Goal: Transaction & Acquisition: Purchase product/service

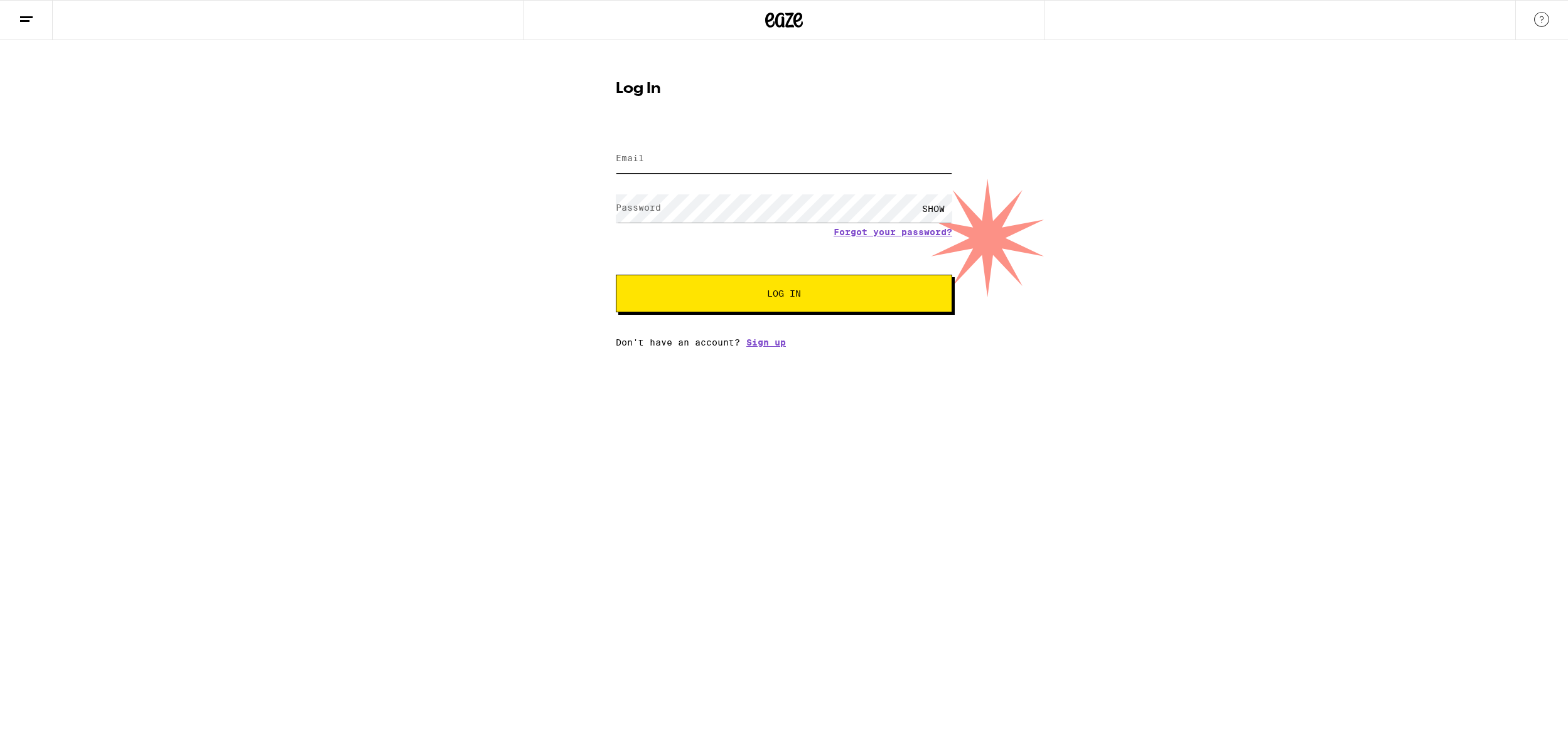
click at [743, 156] on input "Email" at bounding box center [784, 159] width 337 height 28
click at [0, 348] on com-1password-button at bounding box center [0, 348] width 0 height 0
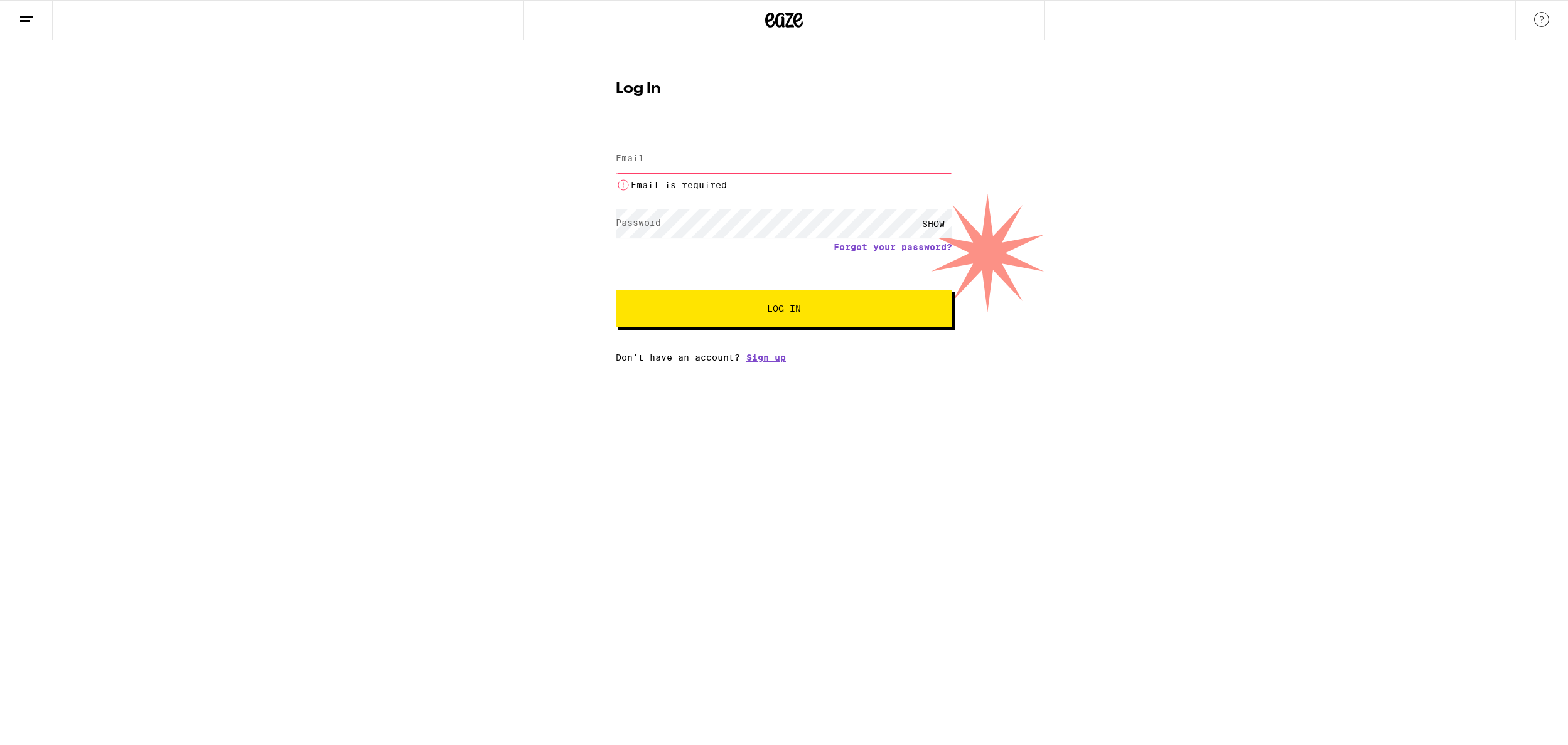
type input "[PERSON_NAME][EMAIL_ADDRESS][PERSON_NAME][DOMAIN_NAME]"
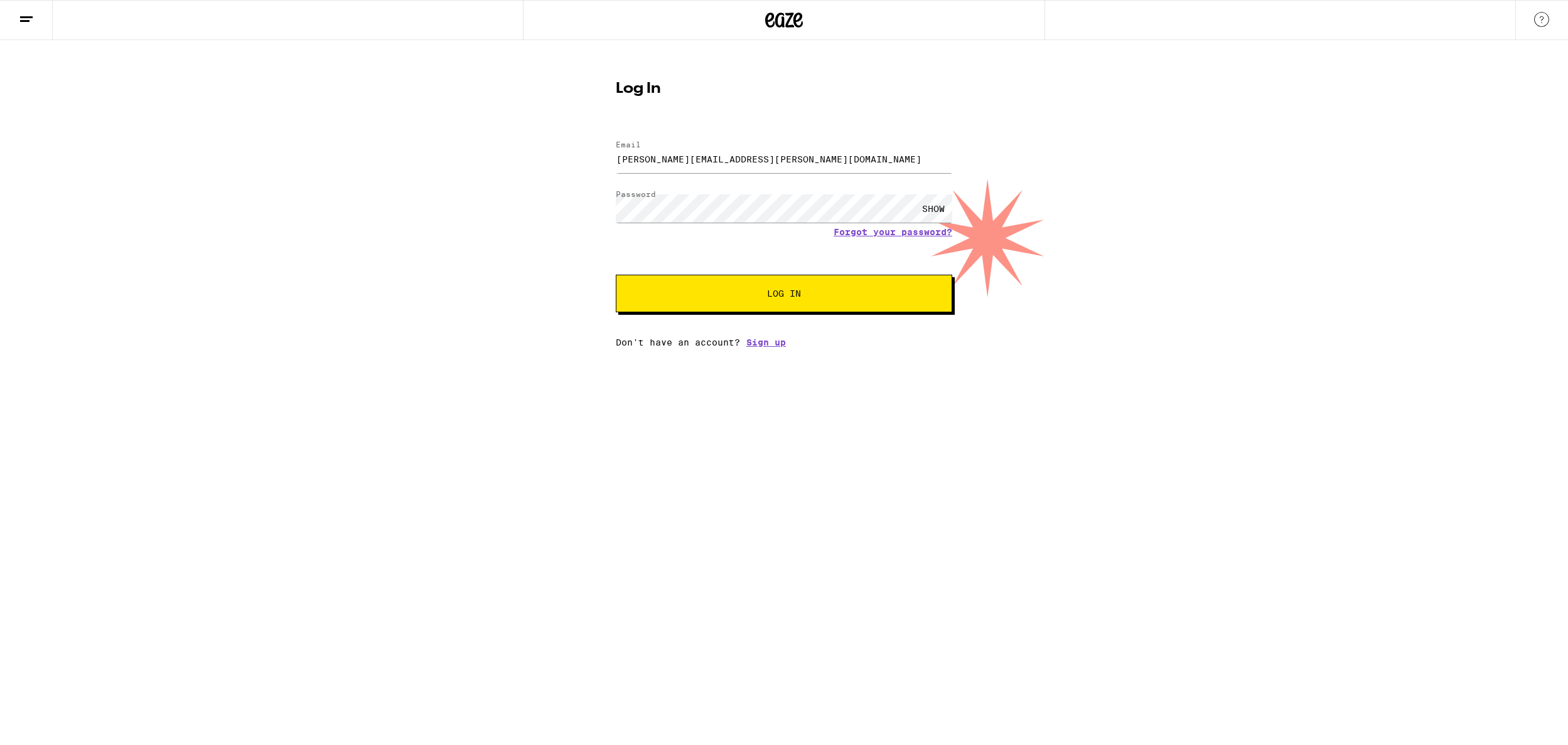
click at [774, 290] on span "Log In" at bounding box center [784, 293] width 34 height 8
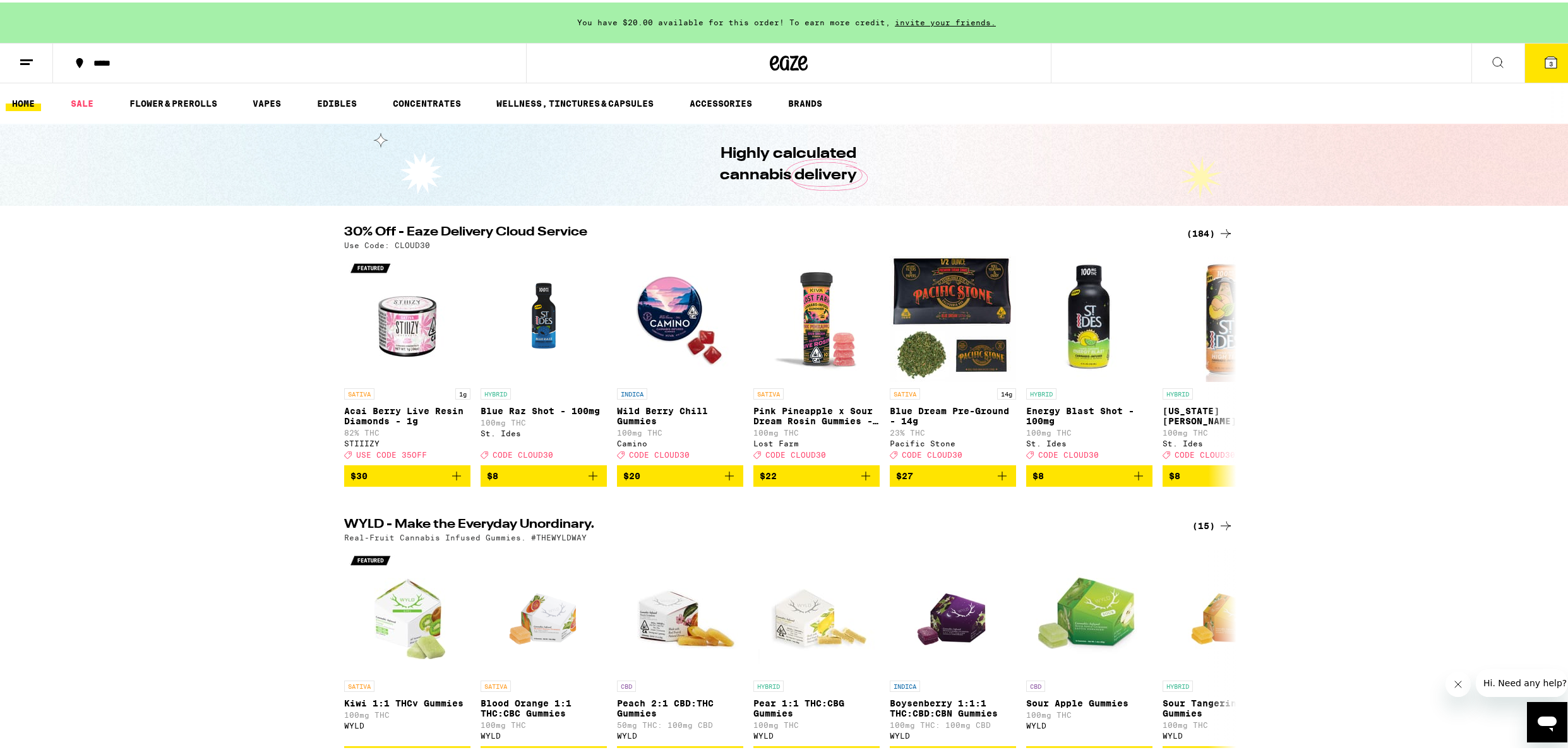
click at [43, 60] on button at bounding box center [27, 61] width 53 height 40
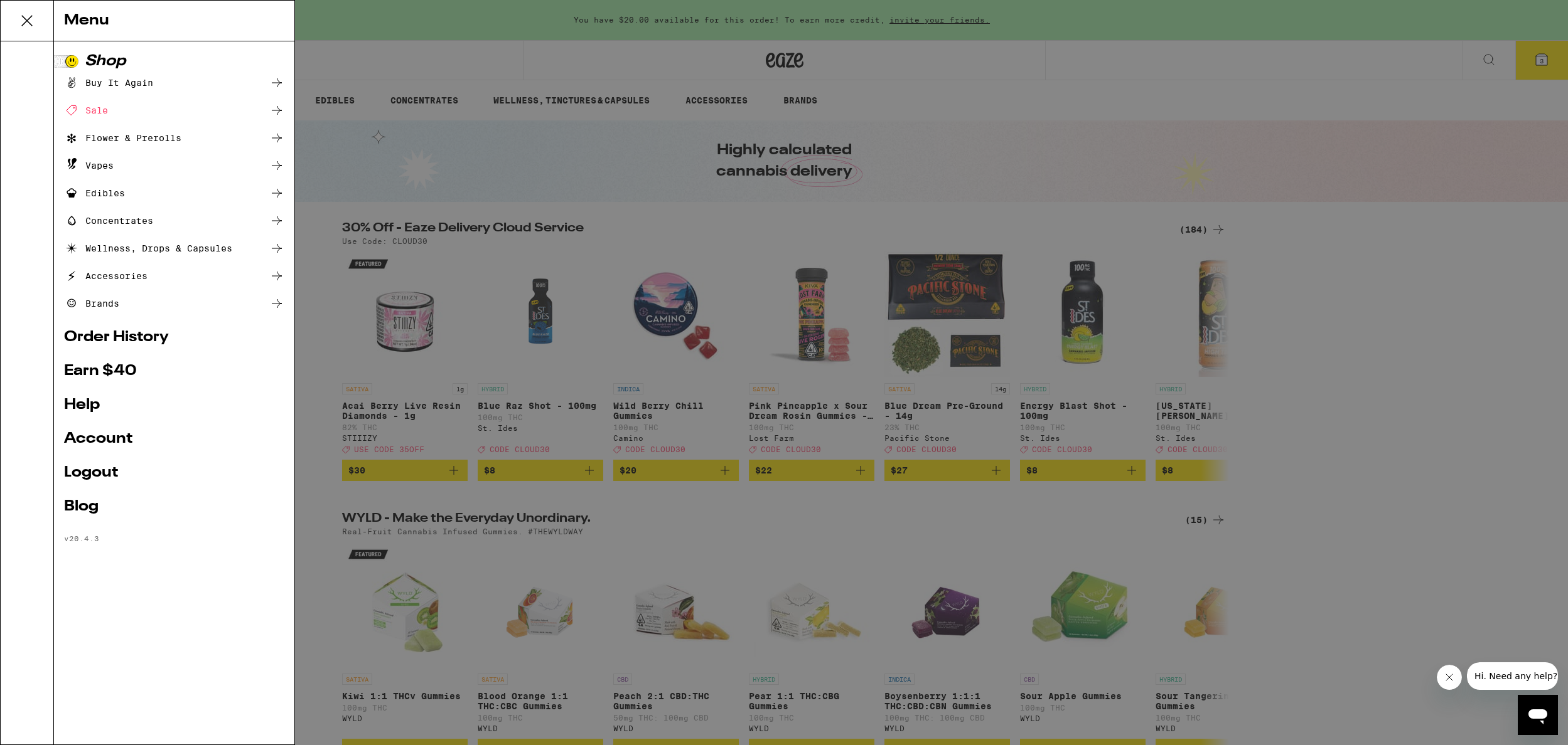
click at [134, 85] on div "Buy It Again" at bounding box center [108, 83] width 89 height 15
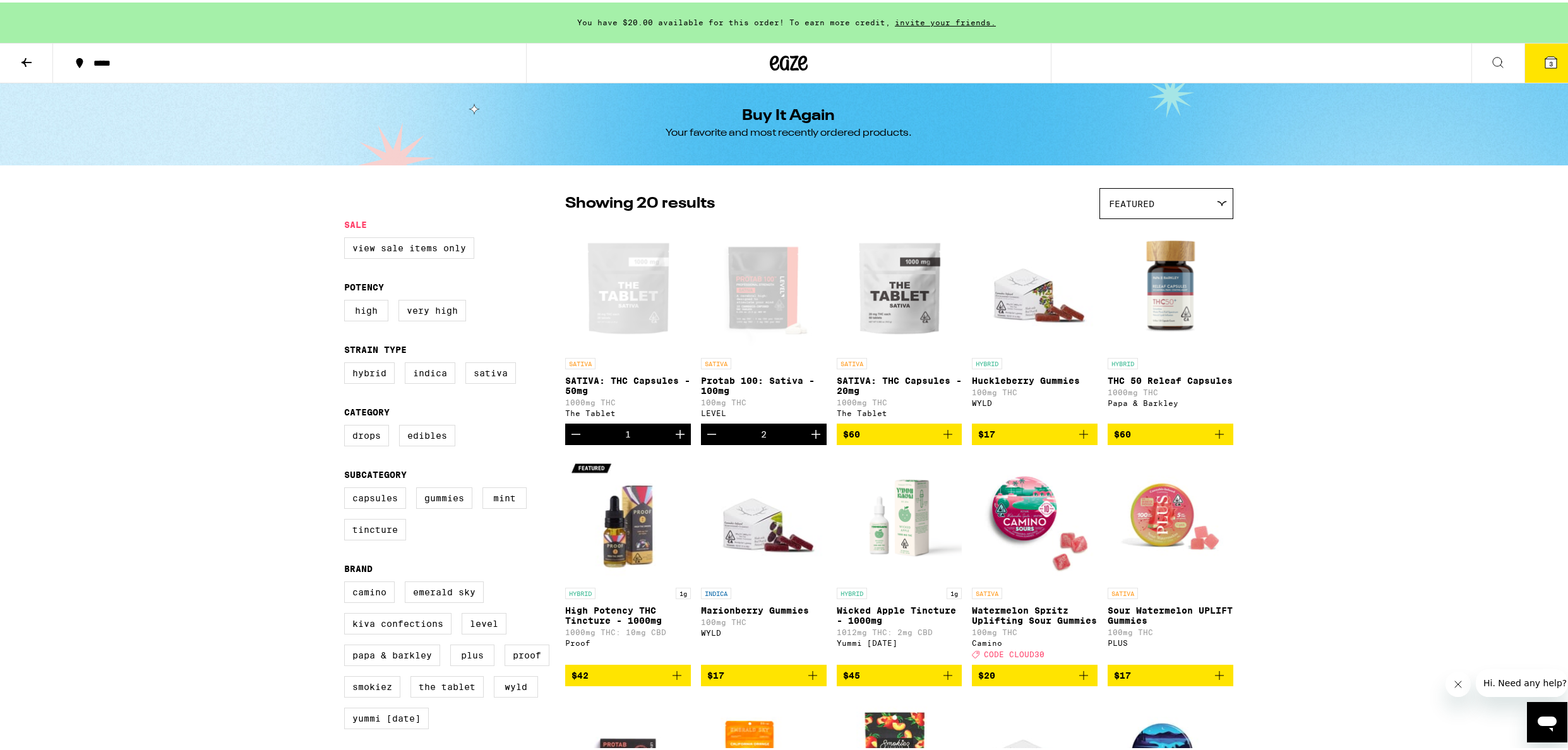
click at [709, 439] on icon "Decrement" at bounding box center [712, 432] width 15 height 15
click at [570, 436] on icon "Decrement" at bounding box center [576, 432] width 15 height 15
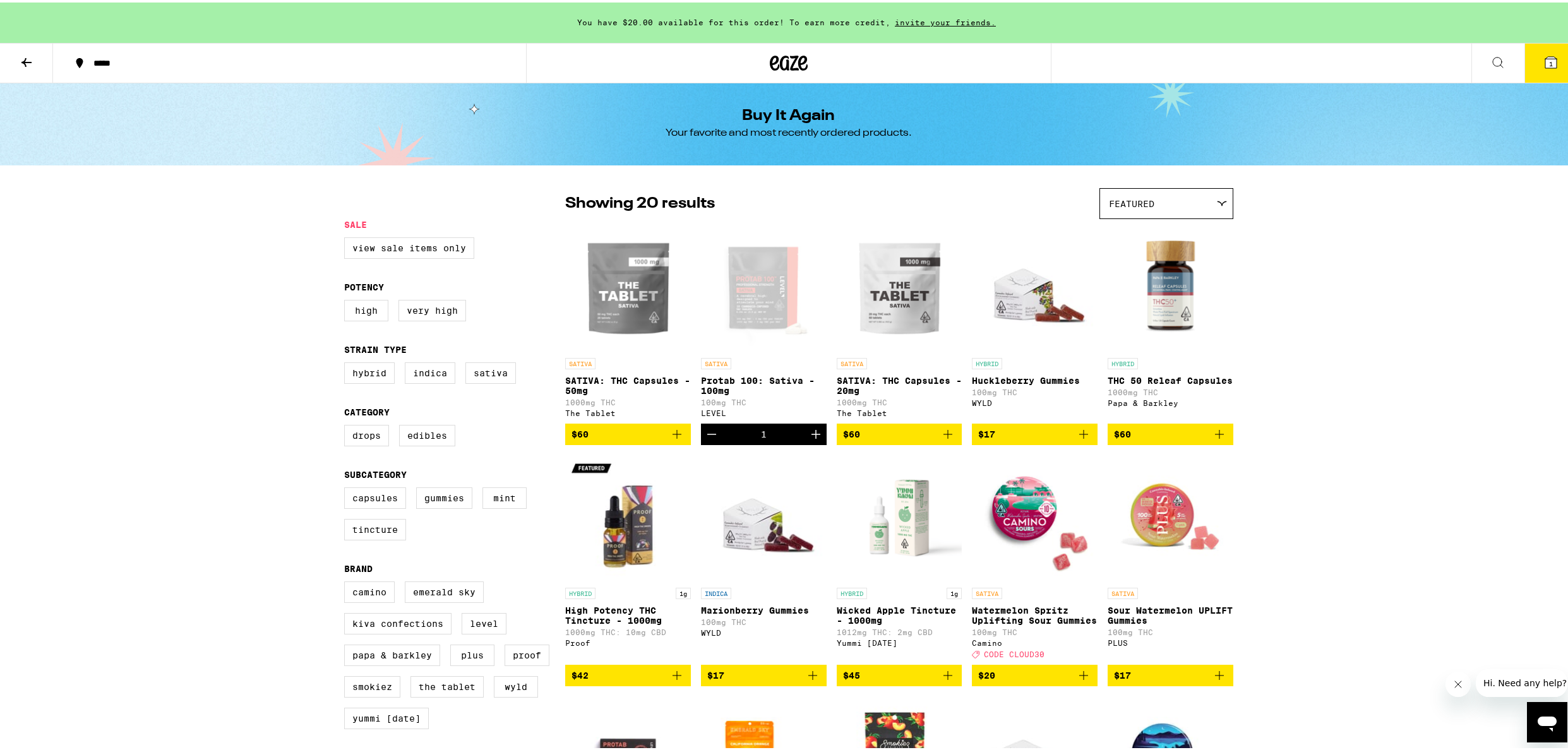
click at [714, 439] on icon "Decrement" at bounding box center [712, 432] width 15 height 15
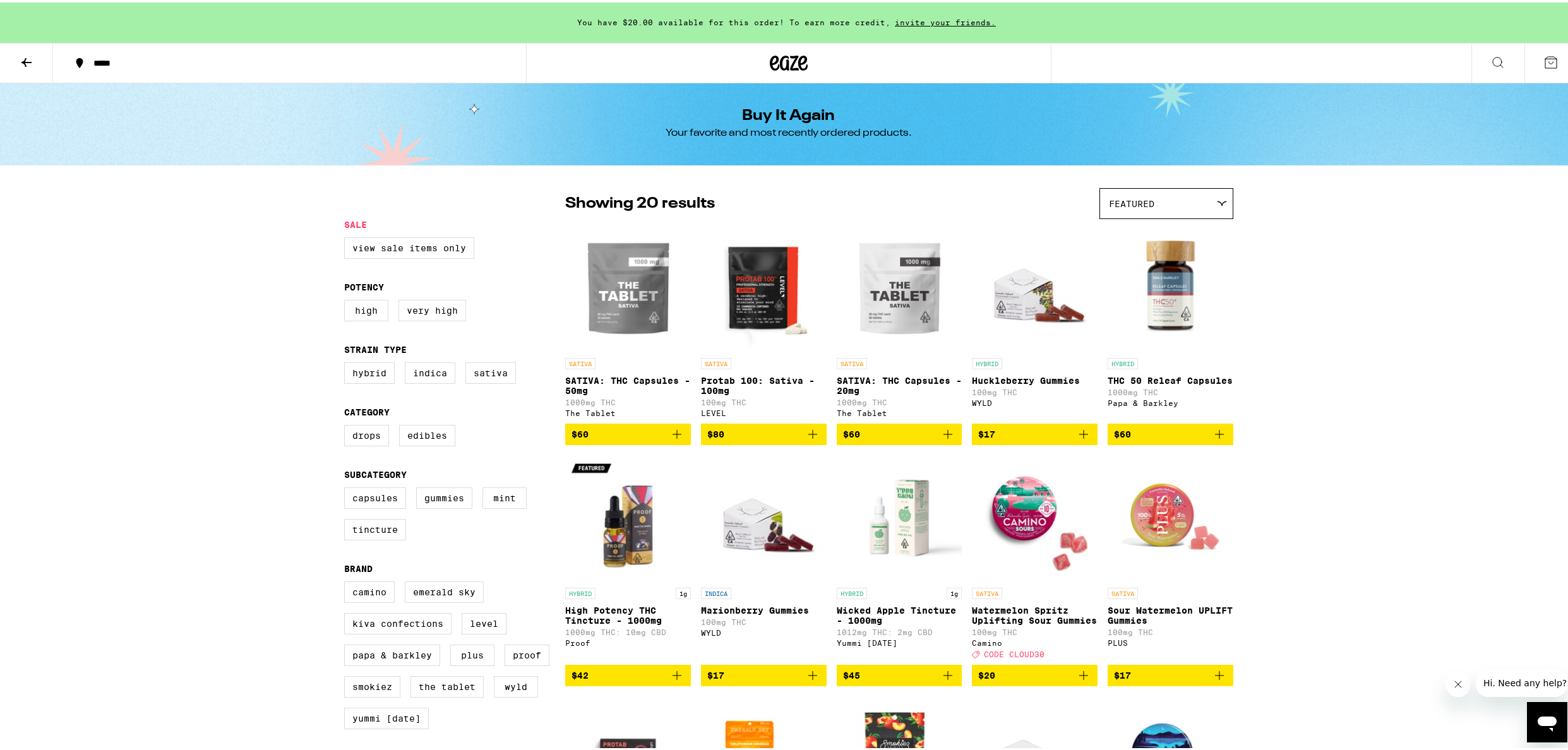
click at [768, 472] on img "Open page for Marionberry Gummies from WYLD" at bounding box center [763, 515] width 126 height 126
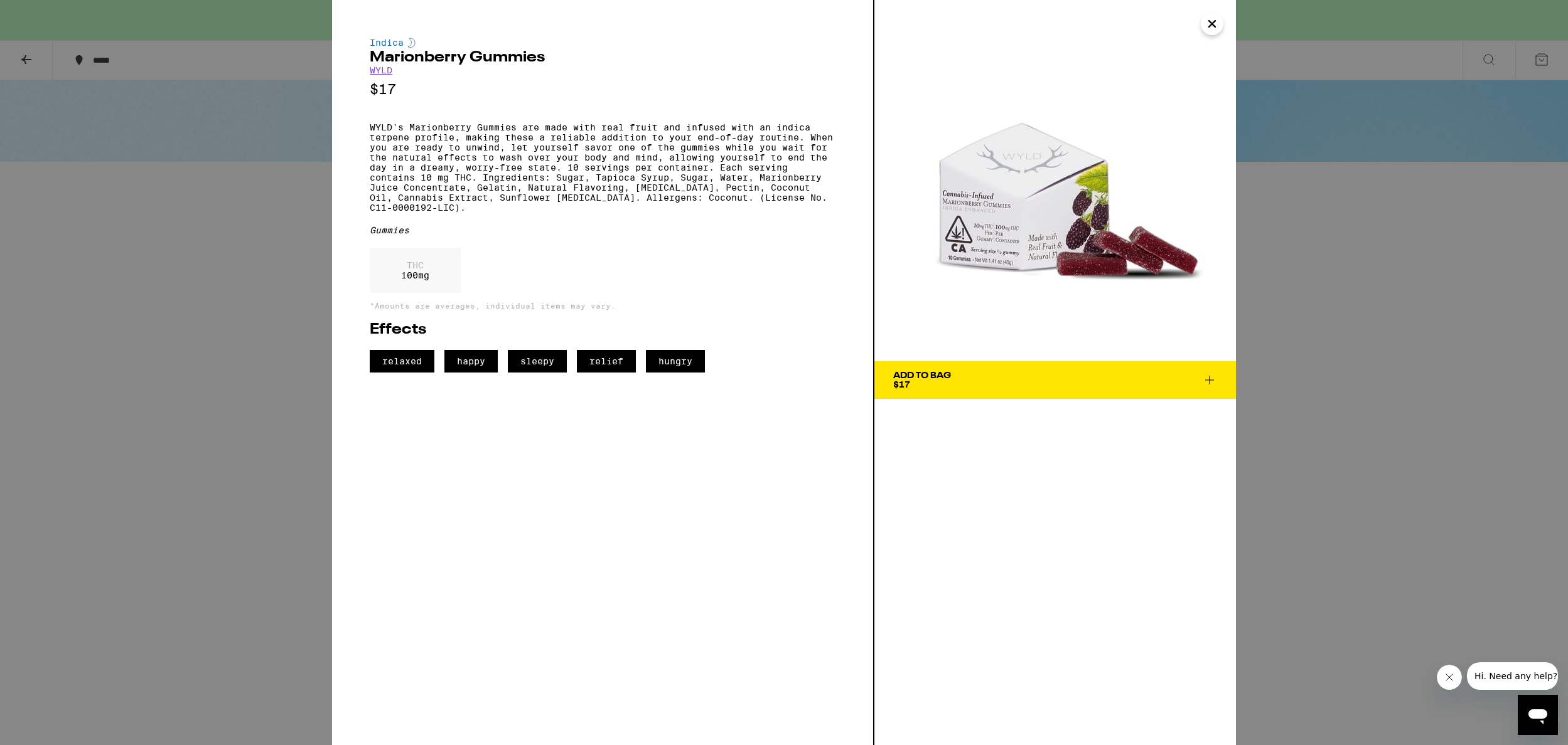
click at [1215, 27] on icon "Close" at bounding box center [1212, 24] width 15 height 19
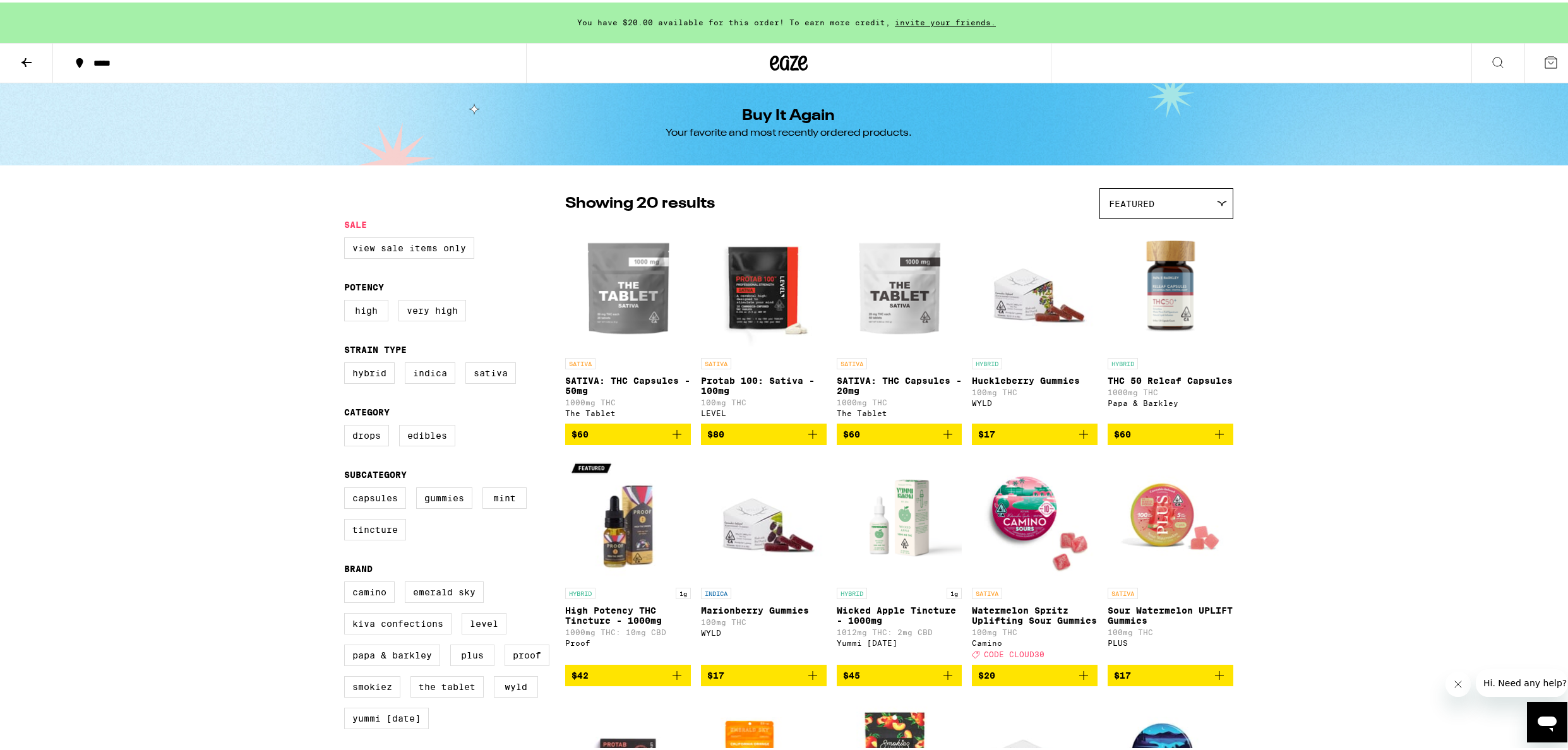
click at [767, 264] on img "Open page for Protab 100: Sativa - 100mg from LEVEL" at bounding box center [763, 285] width 126 height 126
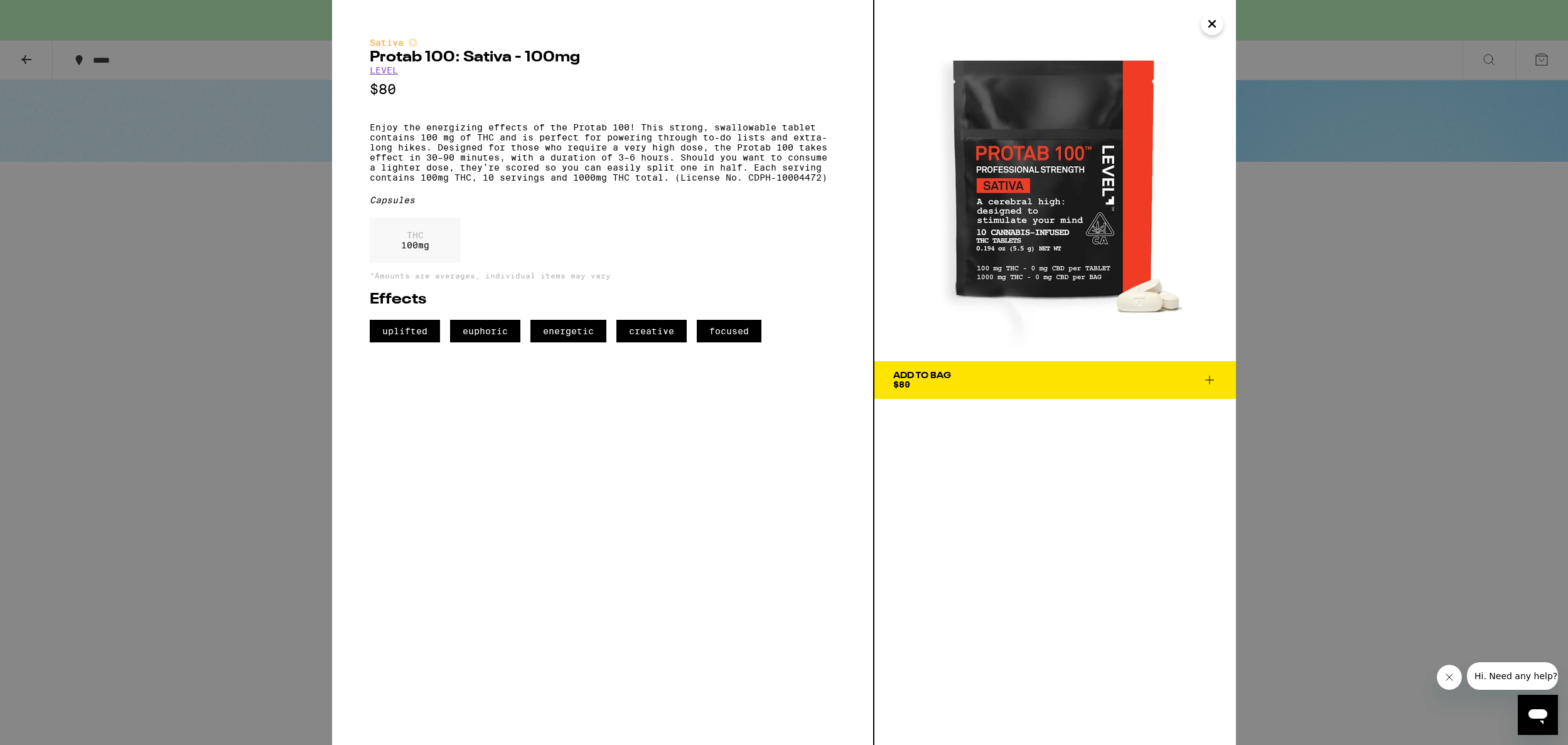
click at [922, 382] on div "Add To Bag $80" at bounding box center [921, 380] width 57 height 18
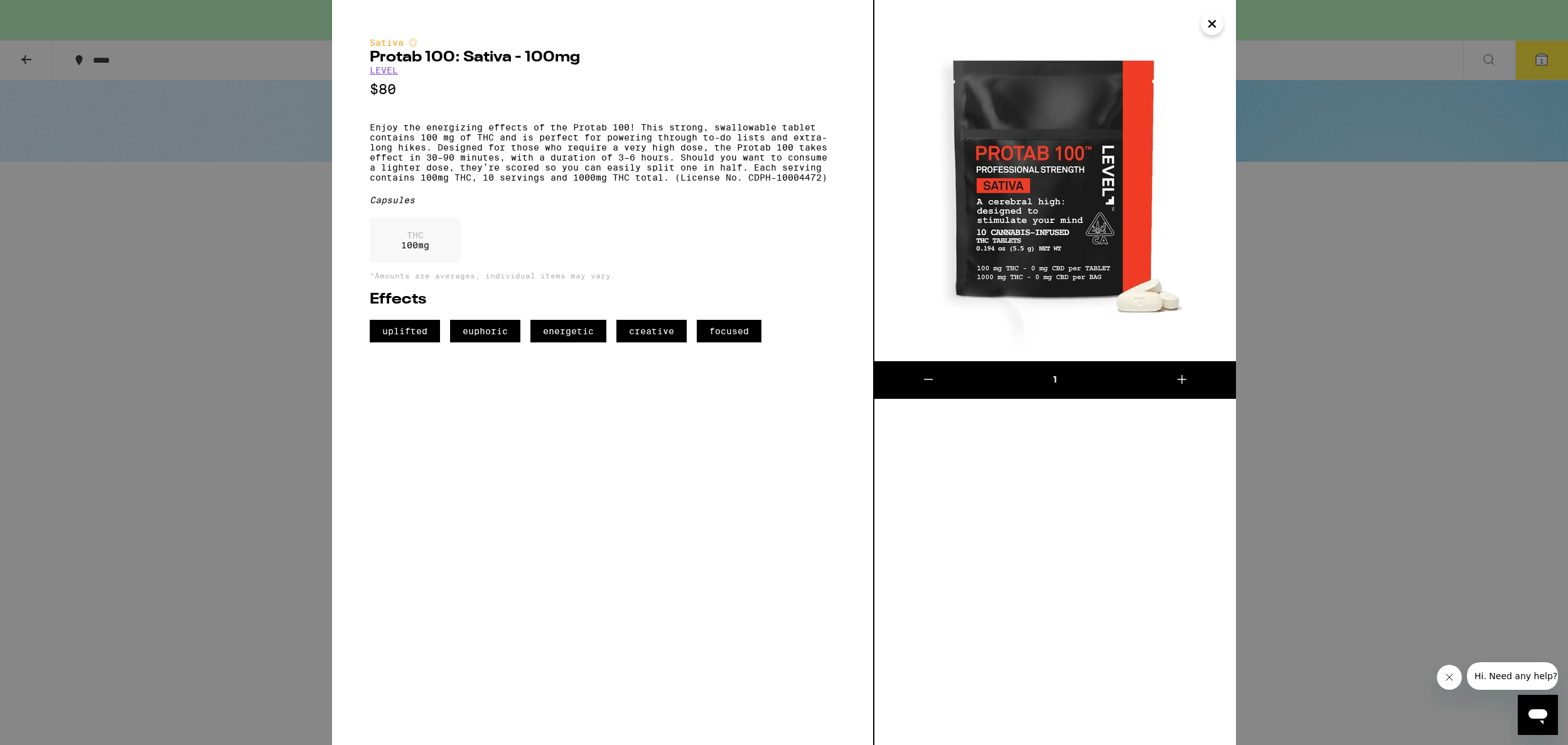
click at [1182, 378] on icon at bounding box center [1181, 379] width 8 height 8
click at [1221, 26] on button "Close" at bounding box center [1212, 24] width 23 height 23
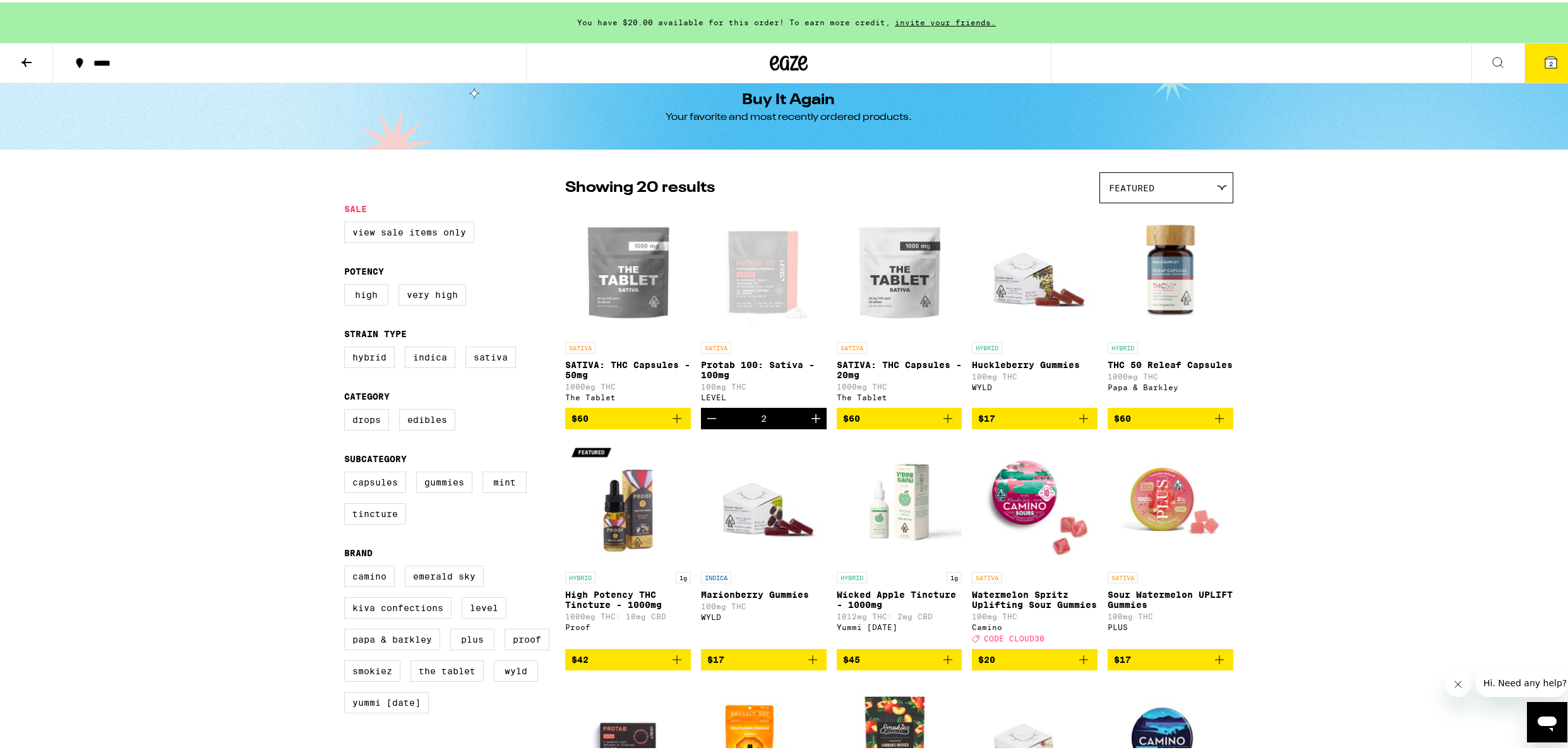
scroll to position [32, 0]
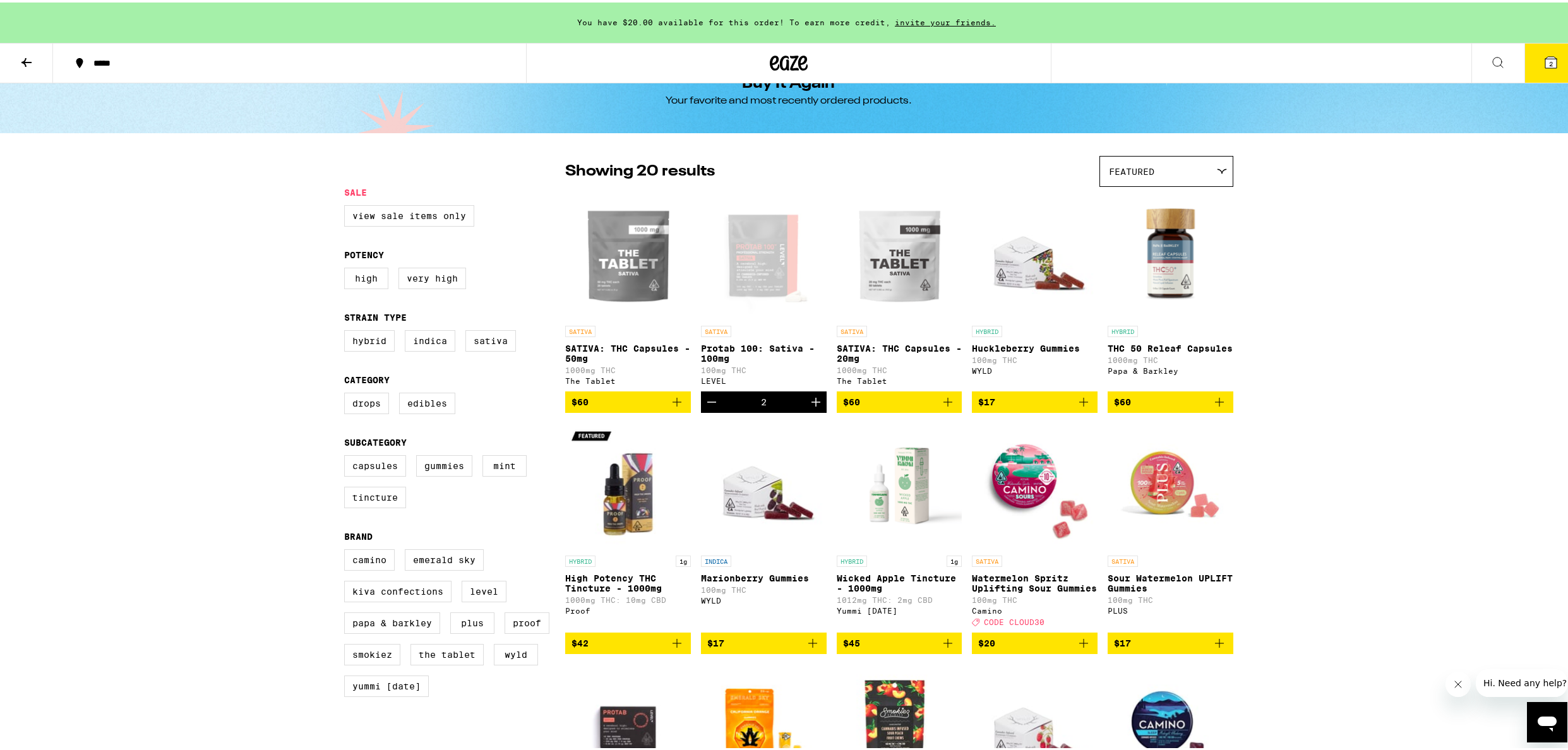
click at [627, 232] on img "Open page for SATIVA: THC Capsules - 50mg from The Tablet" at bounding box center [628, 253] width 126 height 126
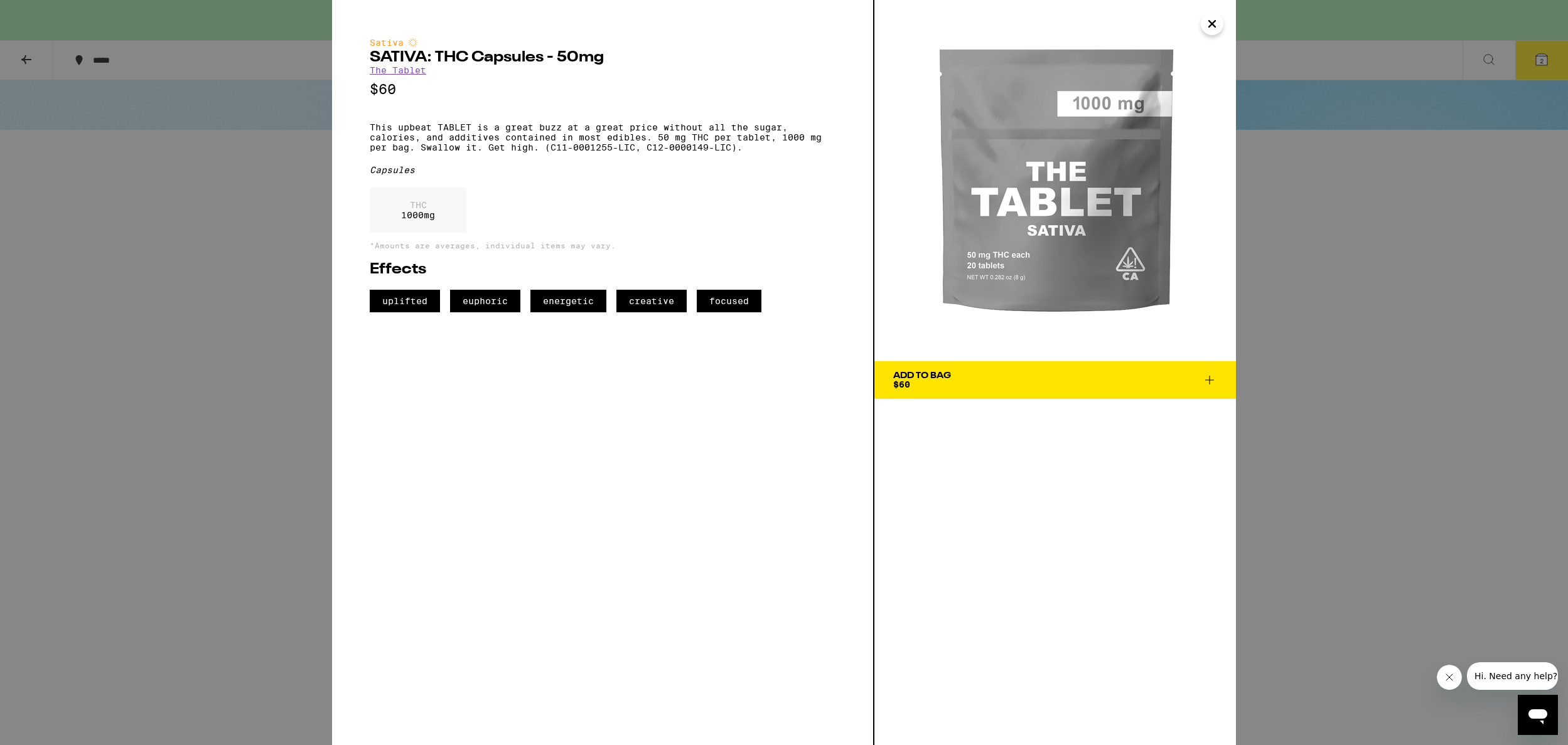
click at [949, 381] on div "Add To Bag $60" at bounding box center [921, 380] width 57 height 18
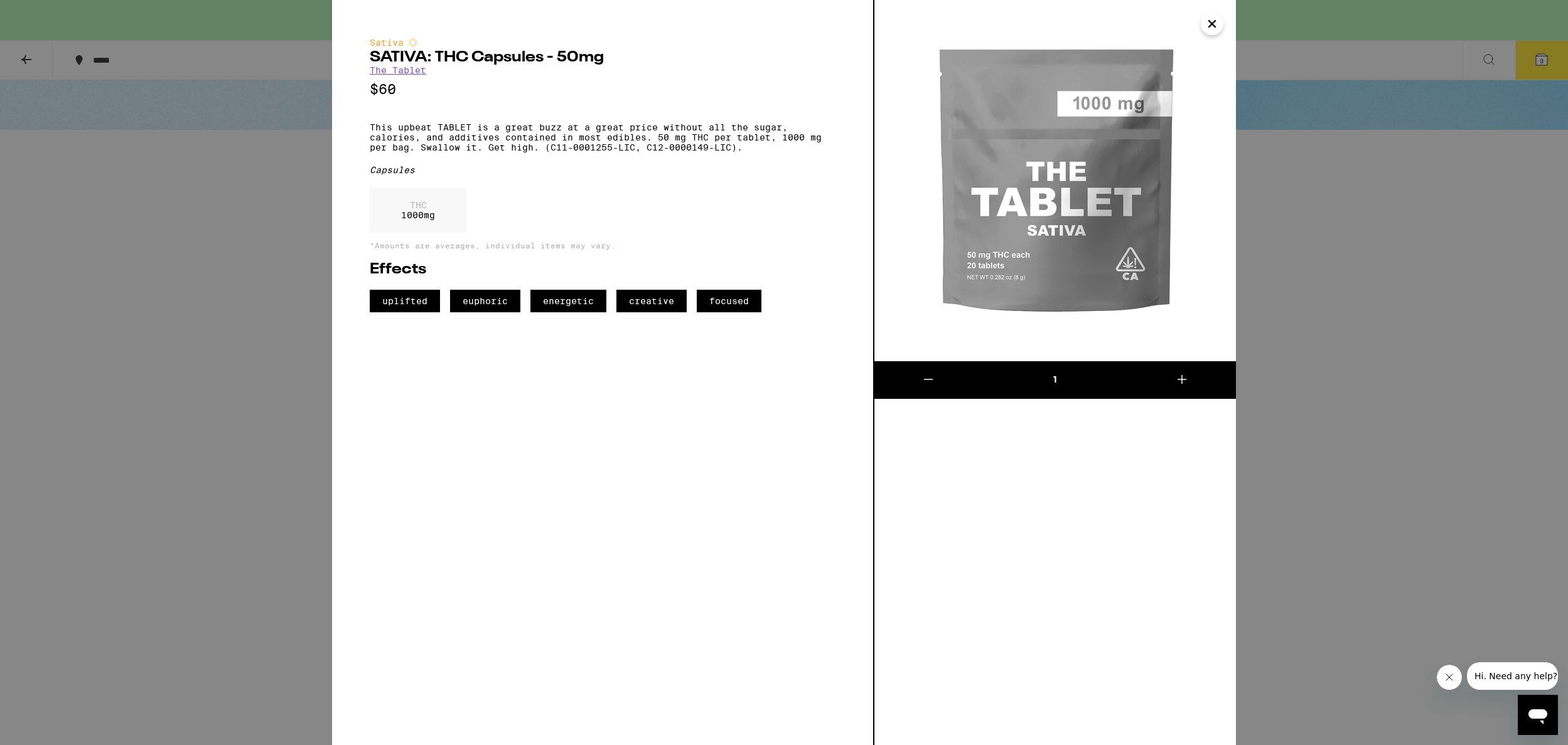
click at [1184, 376] on icon at bounding box center [1182, 380] width 15 height 15
click at [1215, 28] on icon "Close" at bounding box center [1212, 24] width 15 height 19
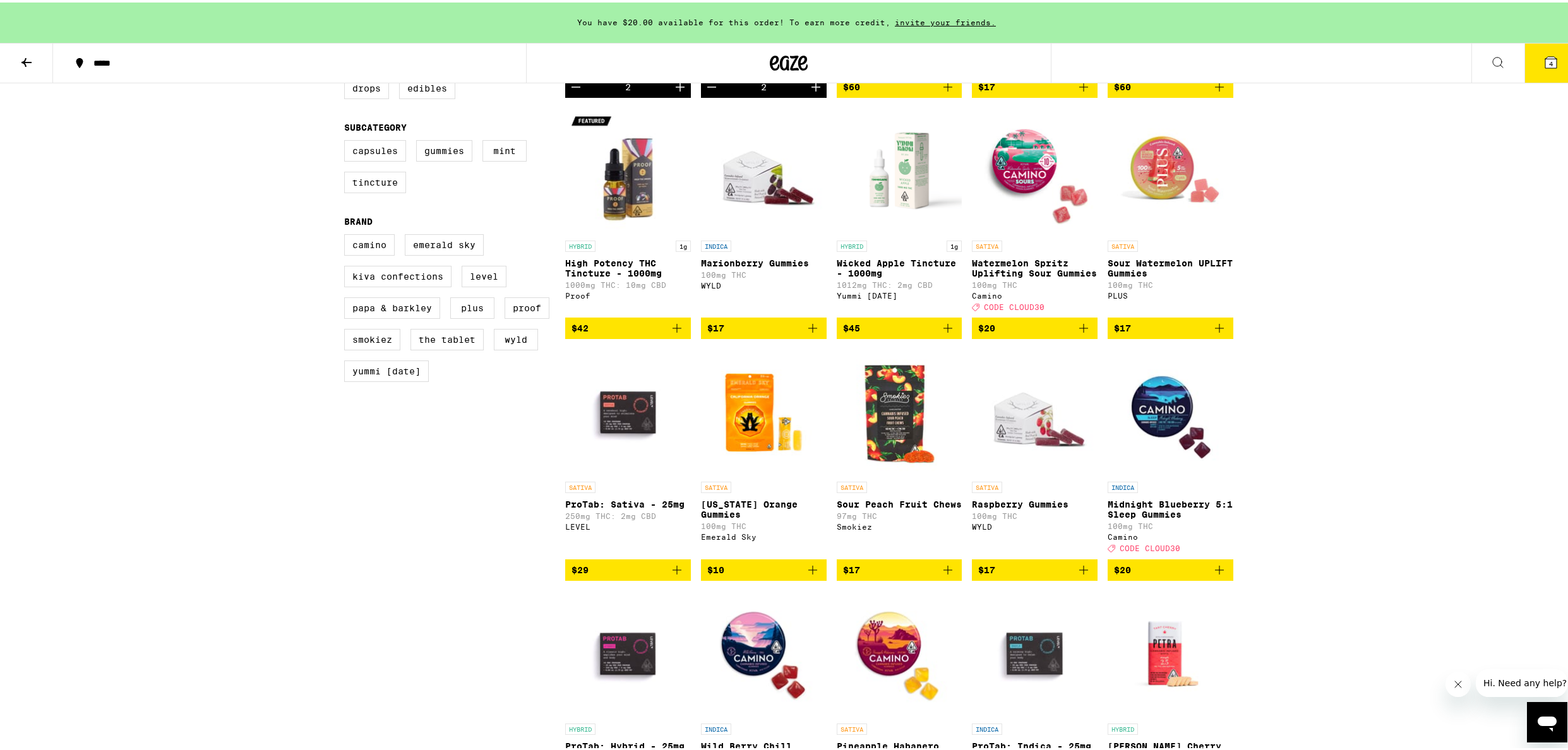
scroll to position [15, 0]
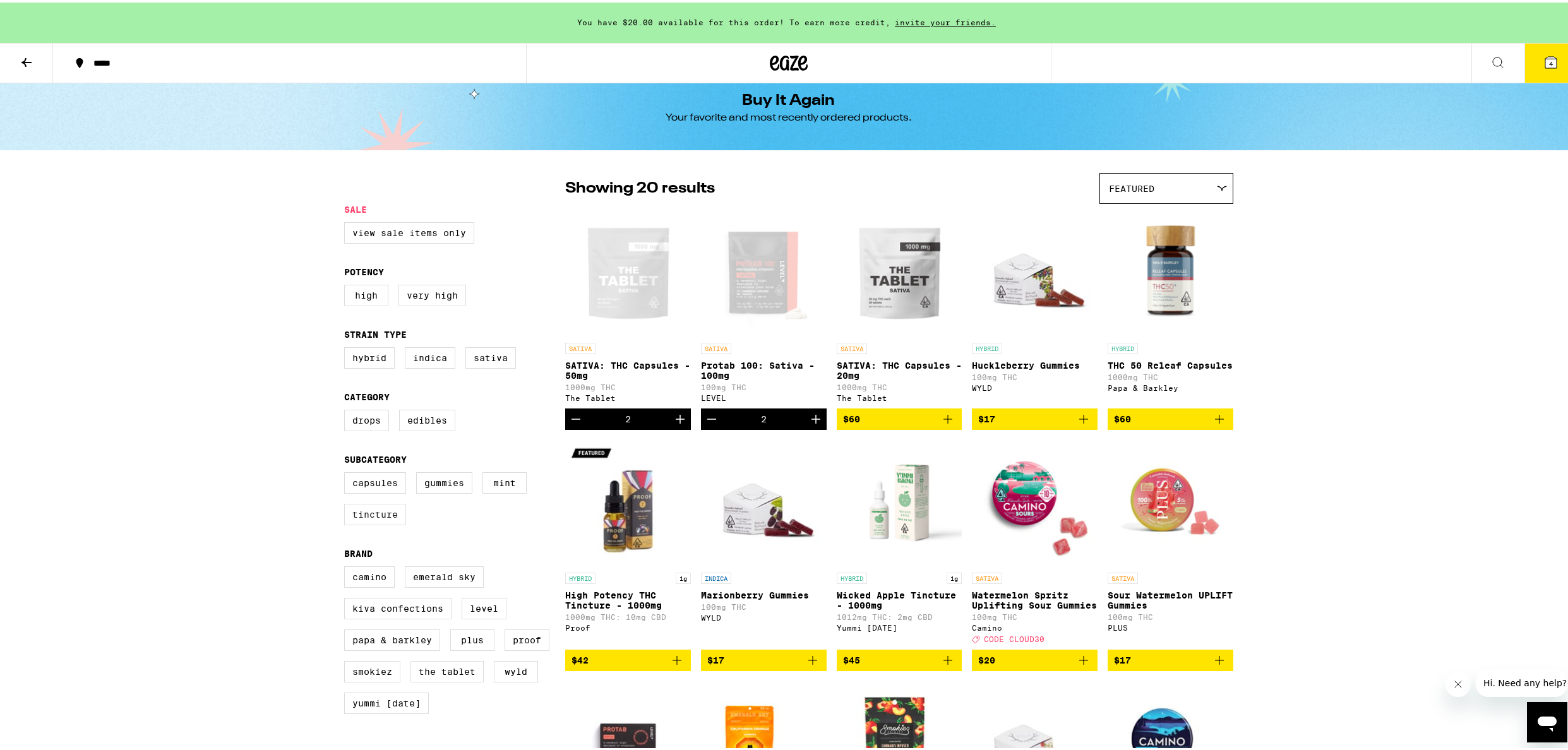
click at [375, 523] on label "Tincture" at bounding box center [375, 512] width 62 height 22
click at [347, 473] on input "Tincture" at bounding box center [347, 472] width 1 height 1
checkbox input "true"
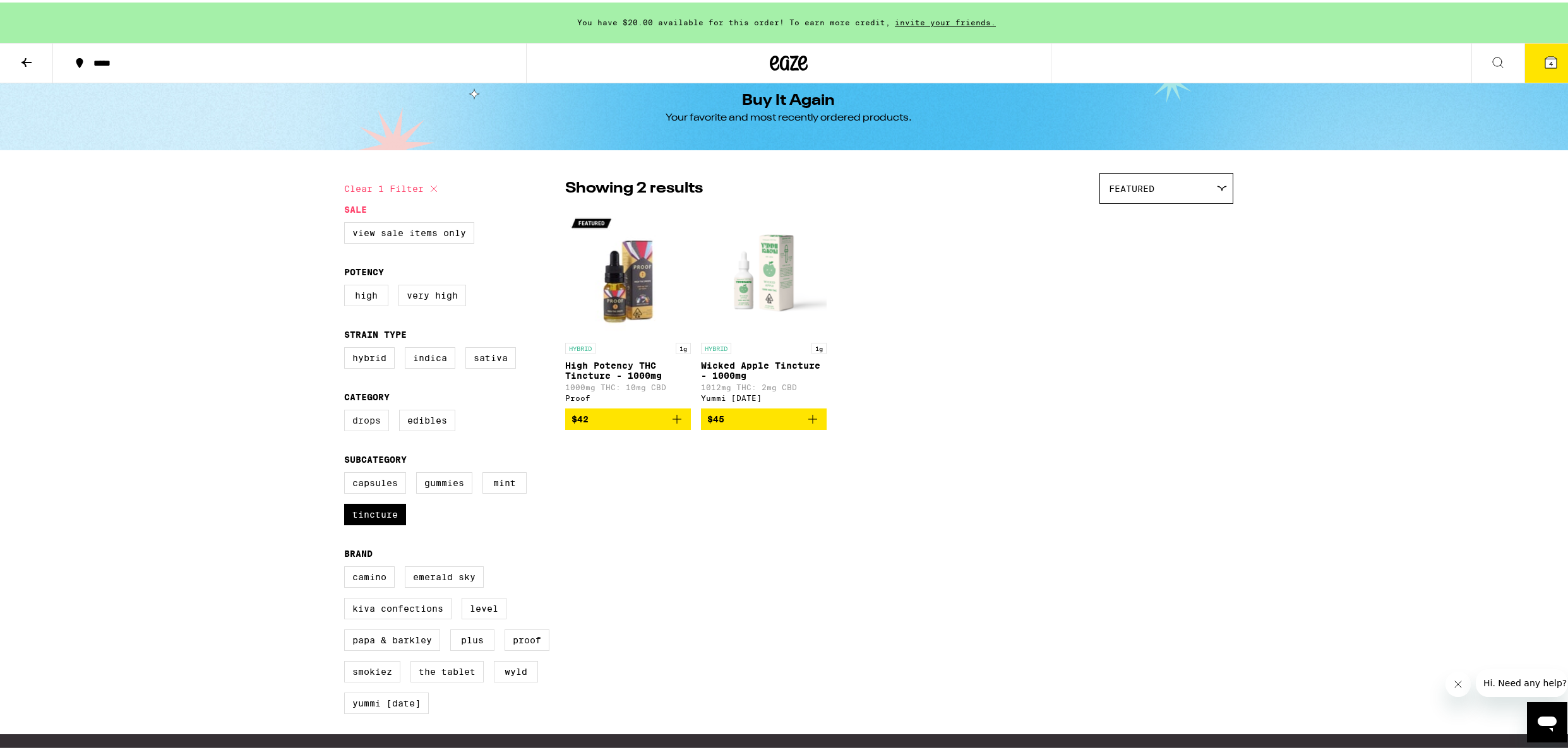
click at [362, 429] on label "Drops" at bounding box center [366, 418] width 45 height 22
click at [347, 410] on input "Drops" at bounding box center [347, 409] width 1 height 1
checkbox input "true"
click at [487, 362] on label "Sativa" at bounding box center [490, 355] width 50 height 22
click at [347, 348] on input "Sativa" at bounding box center [347, 347] width 1 height 1
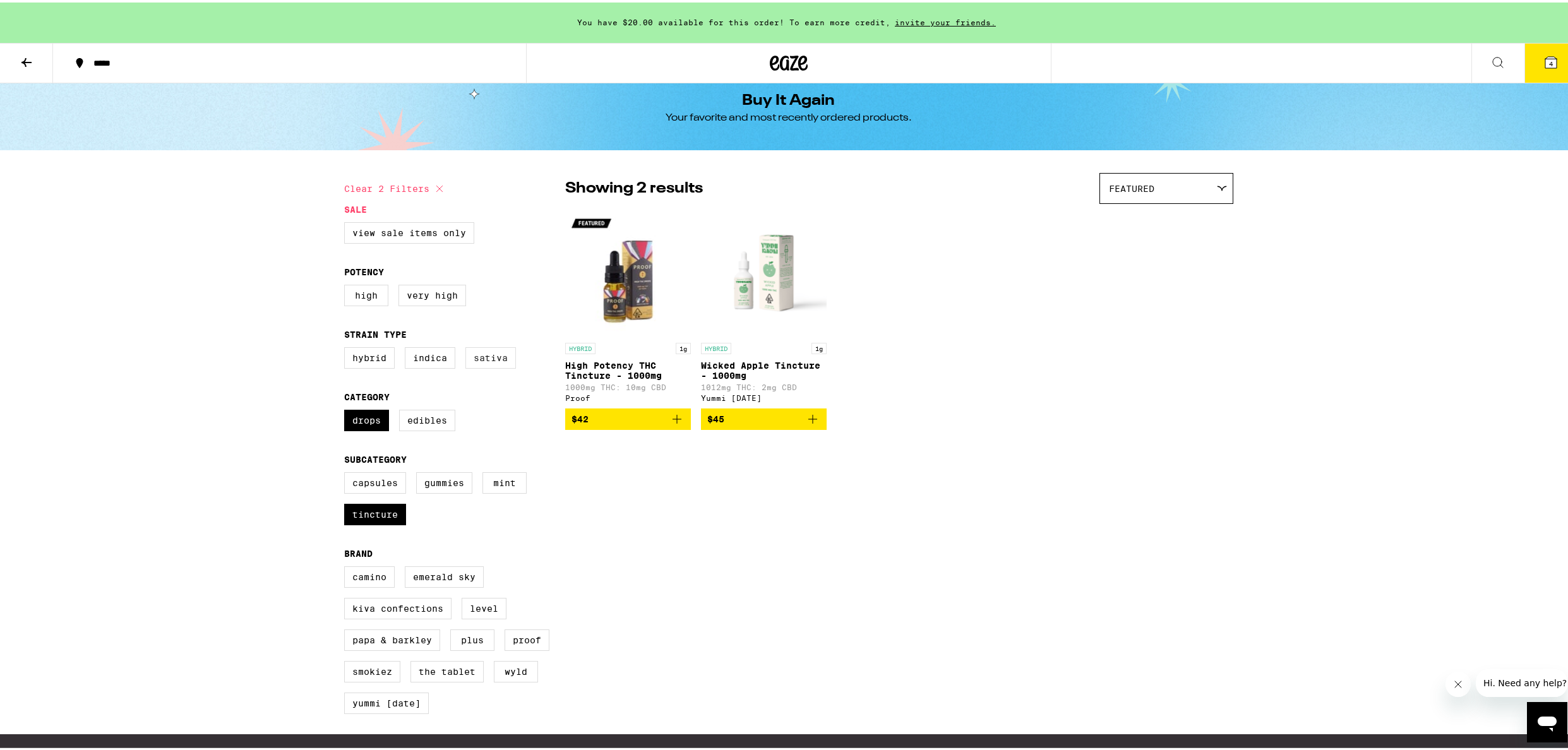
checkbox input "true"
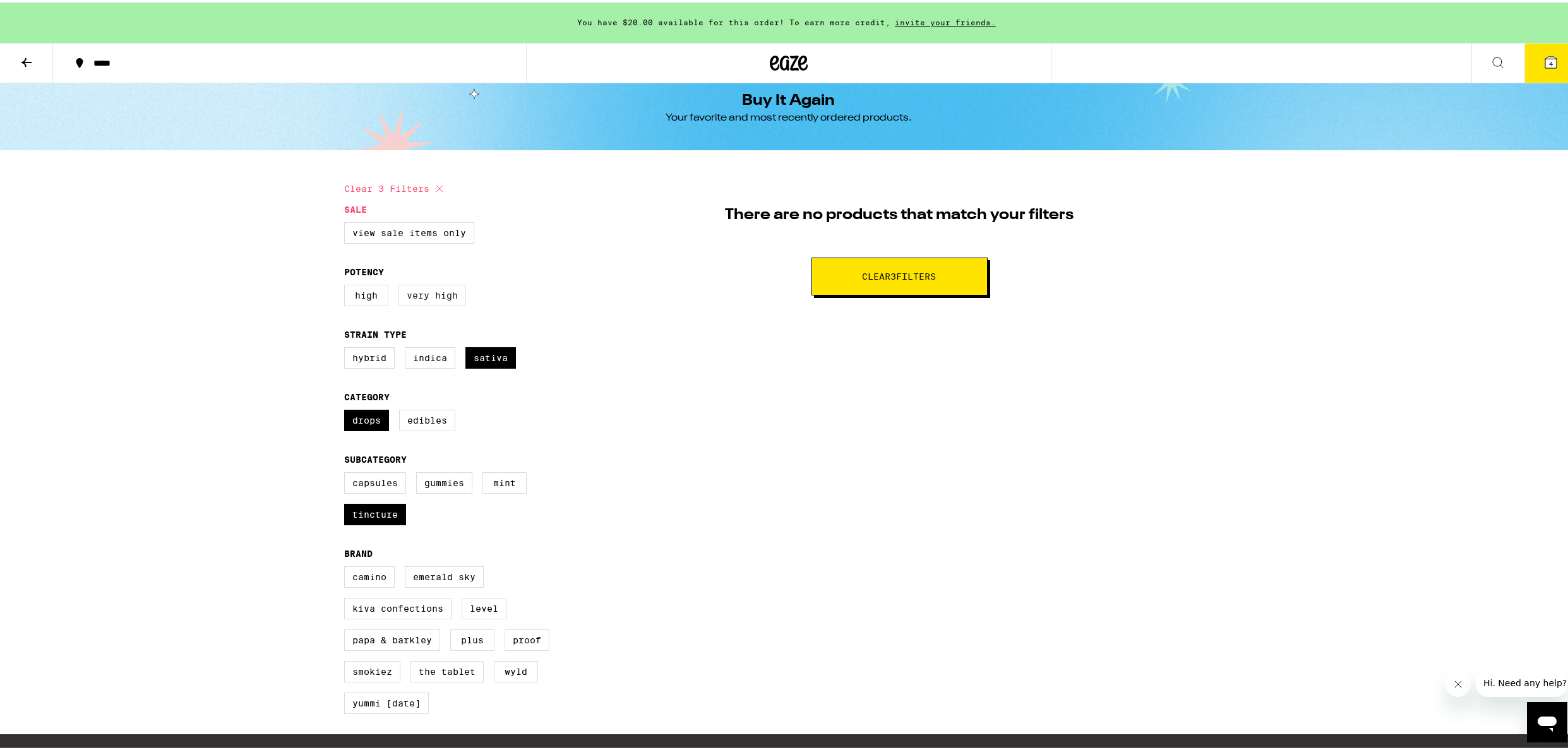
click at [438, 301] on label "Very High" at bounding box center [432, 293] width 67 height 22
click at [347, 285] on input "Very High" at bounding box center [347, 284] width 1 height 1
checkbox input "true"
click at [400, 425] on label "Edibles" at bounding box center [427, 418] width 56 height 22
click at [347, 410] on input "Edibles" at bounding box center [347, 409] width 1 height 1
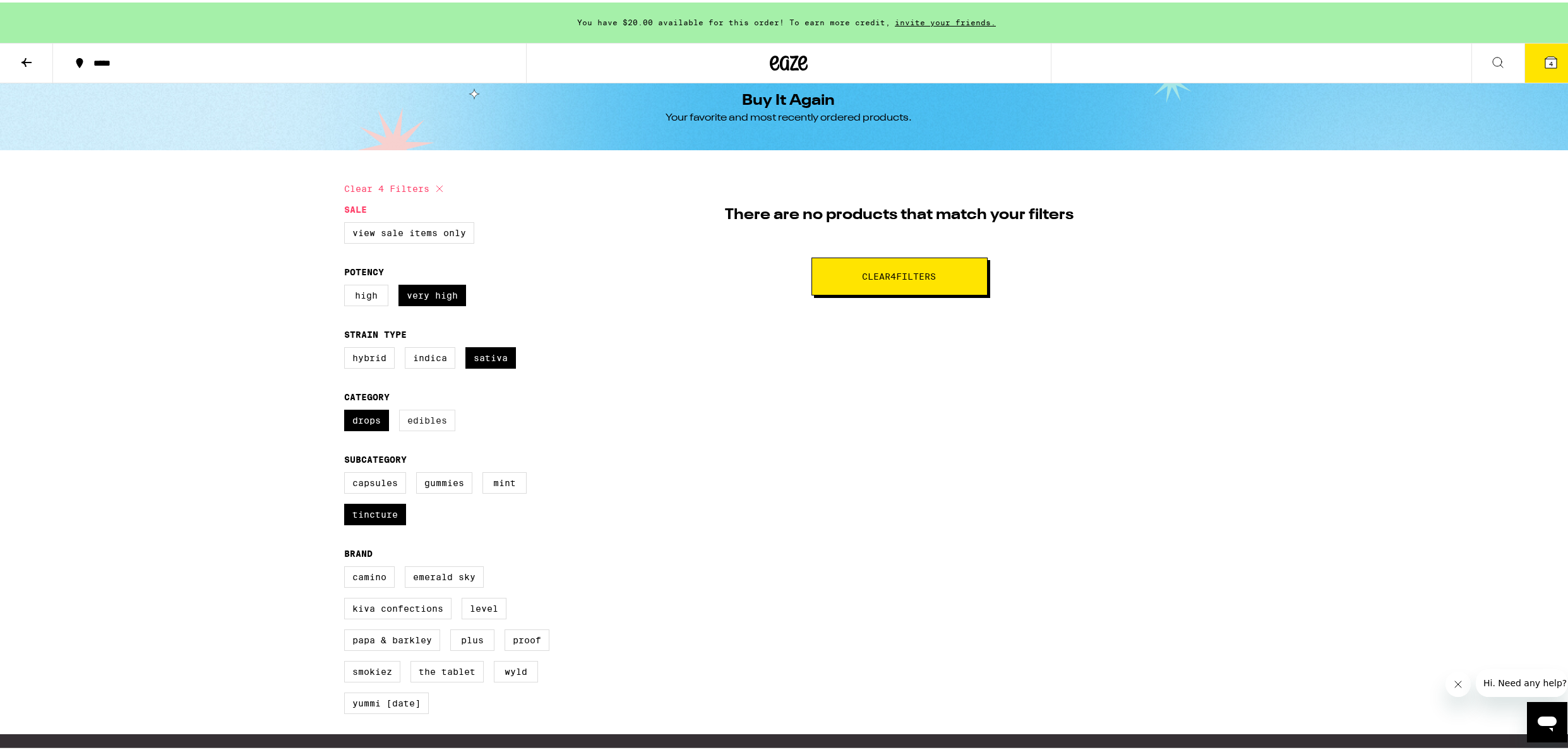
checkbox input "true"
click at [379, 523] on label "Tincture" at bounding box center [375, 512] width 62 height 22
click at [347, 473] on input "Tincture" at bounding box center [347, 472] width 1 height 1
checkbox input "false"
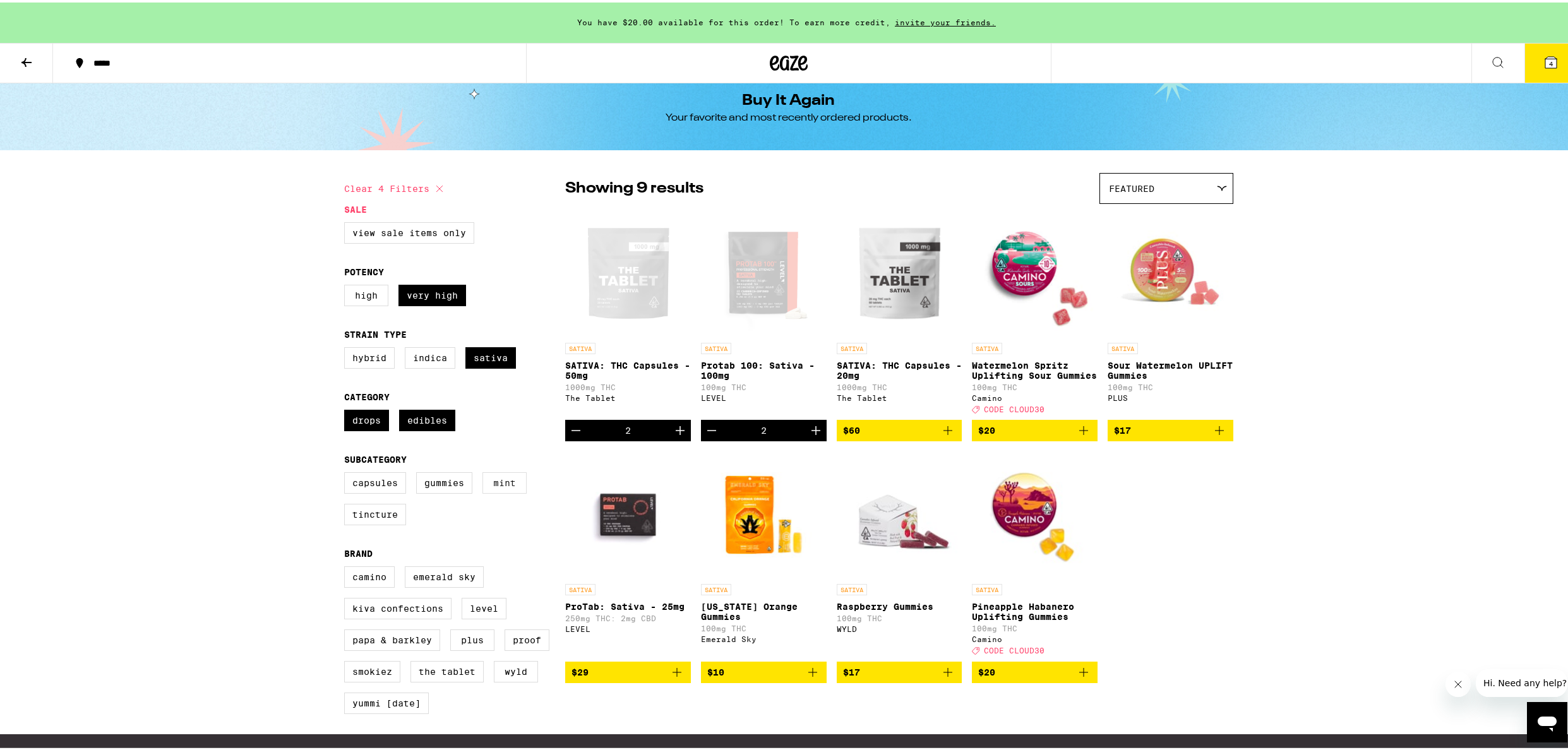
click at [515, 491] on label "Mint" at bounding box center [505, 480] width 45 height 22
click at [347, 473] on input "Mint" at bounding box center [347, 472] width 1 height 1
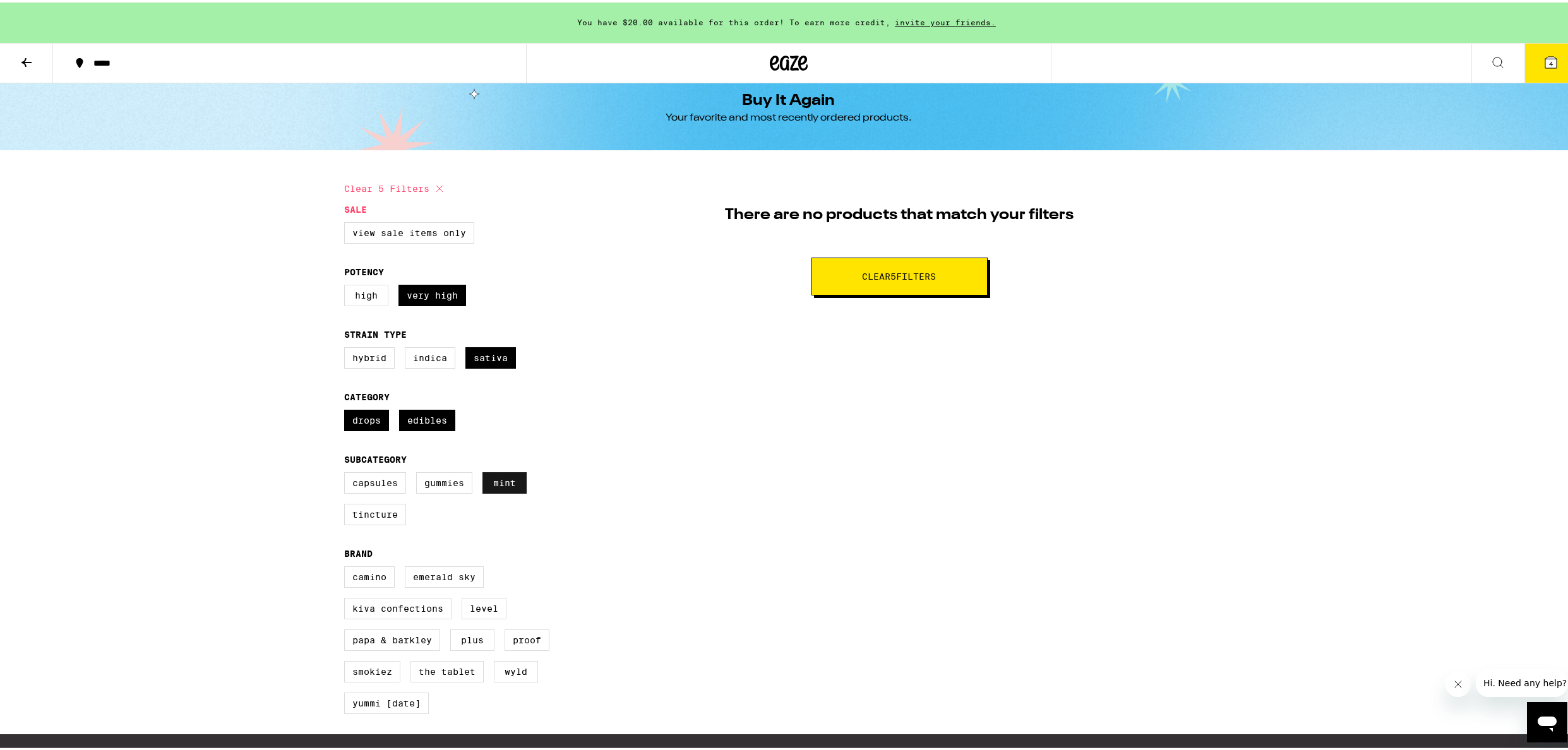
click at [515, 491] on label "Mint" at bounding box center [505, 480] width 45 height 22
click at [347, 473] on input "Mint" at bounding box center [347, 472] width 1 height 1
checkbox input "false"
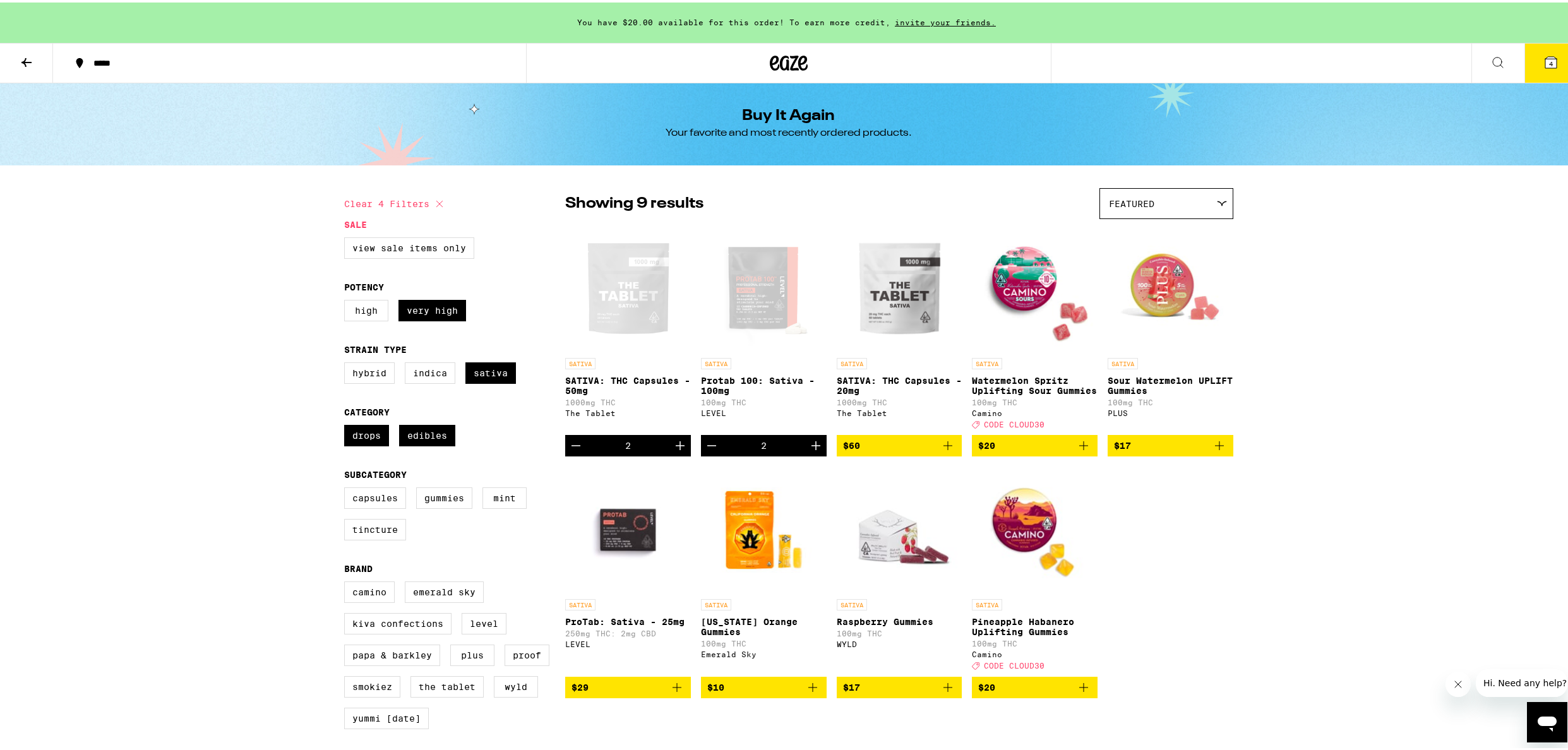
click at [29, 58] on icon at bounding box center [27, 60] width 15 height 15
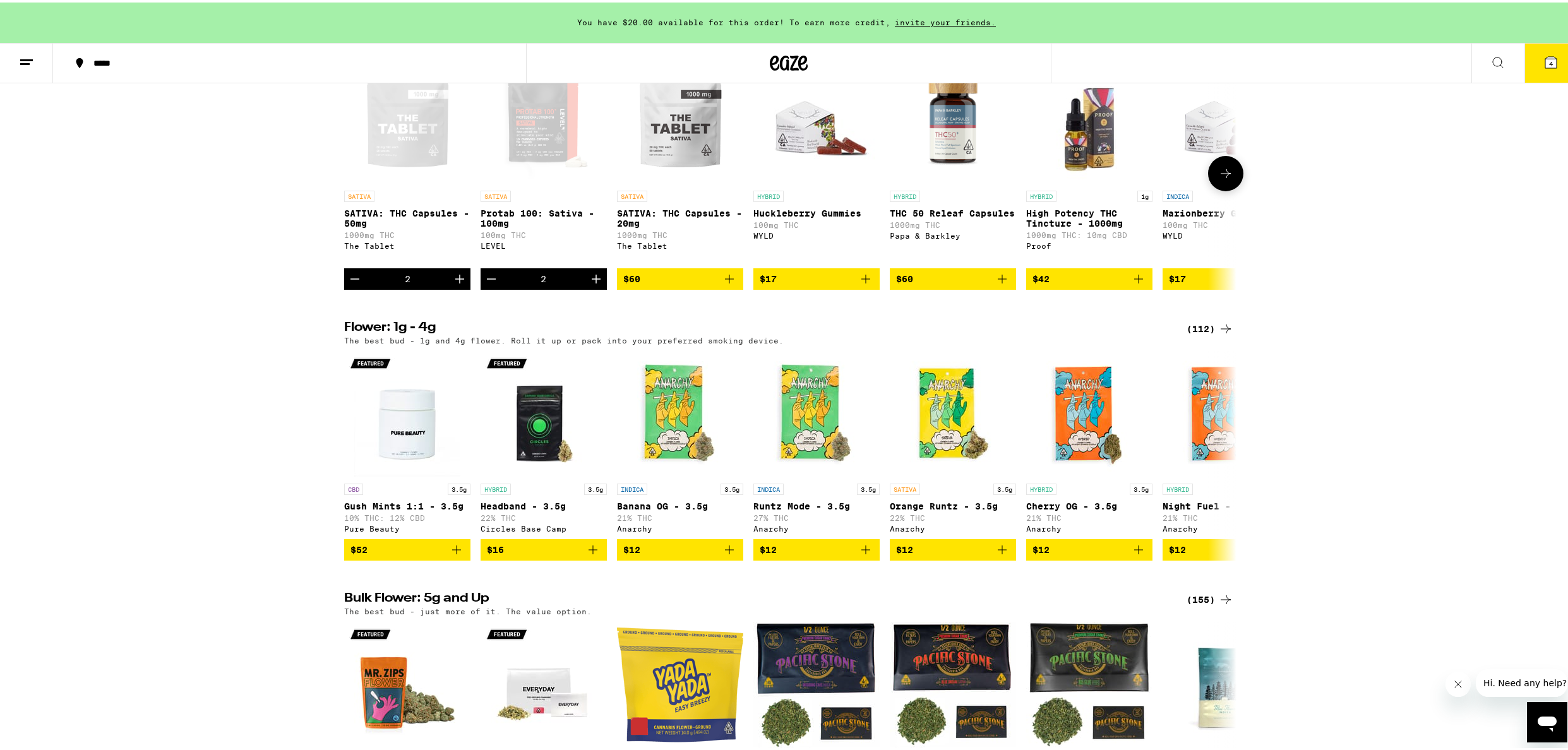
scroll to position [1381, 0]
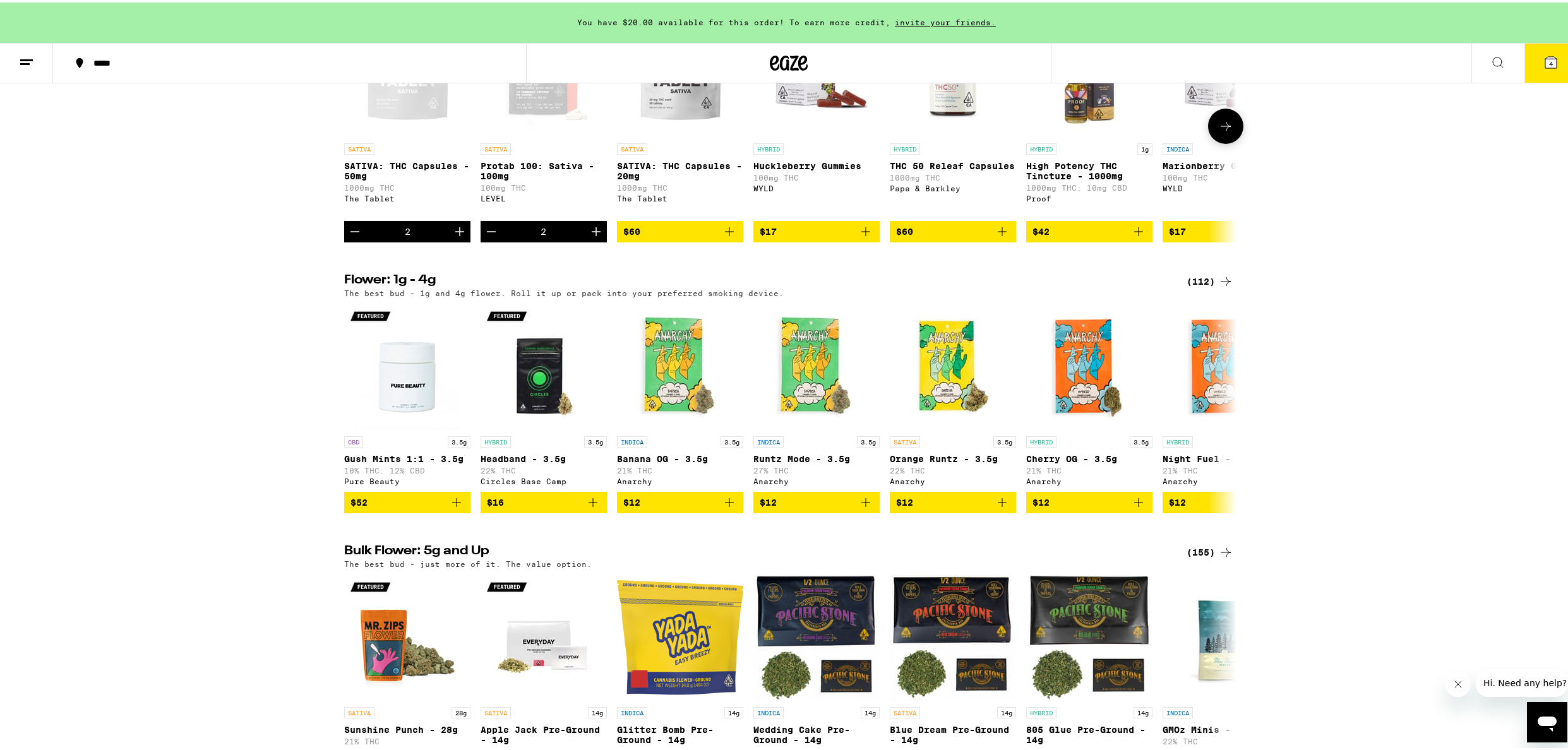
click at [1219, 132] on icon at bounding box center [1226, 124] width 15 height 15
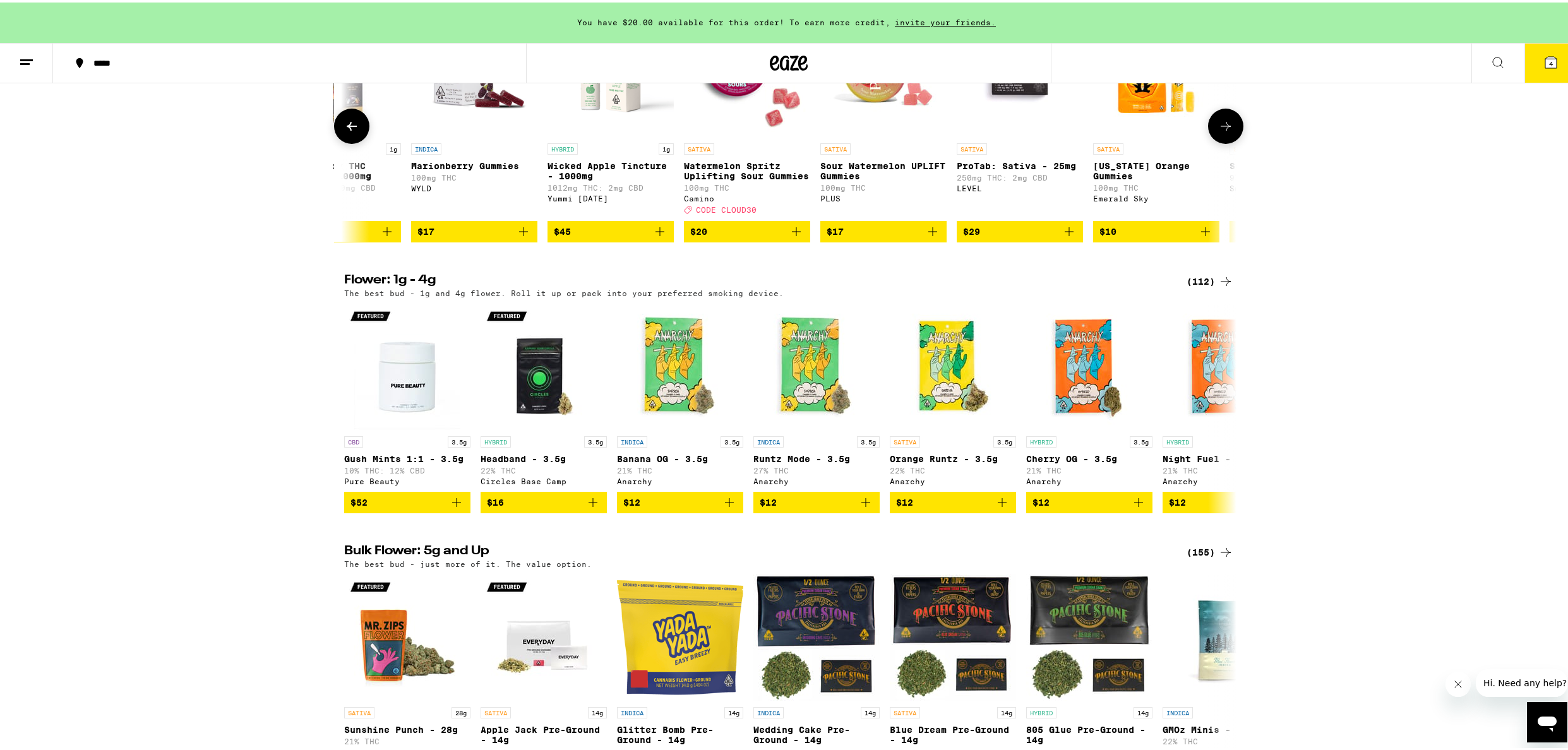
scroll to position [1330, 0]
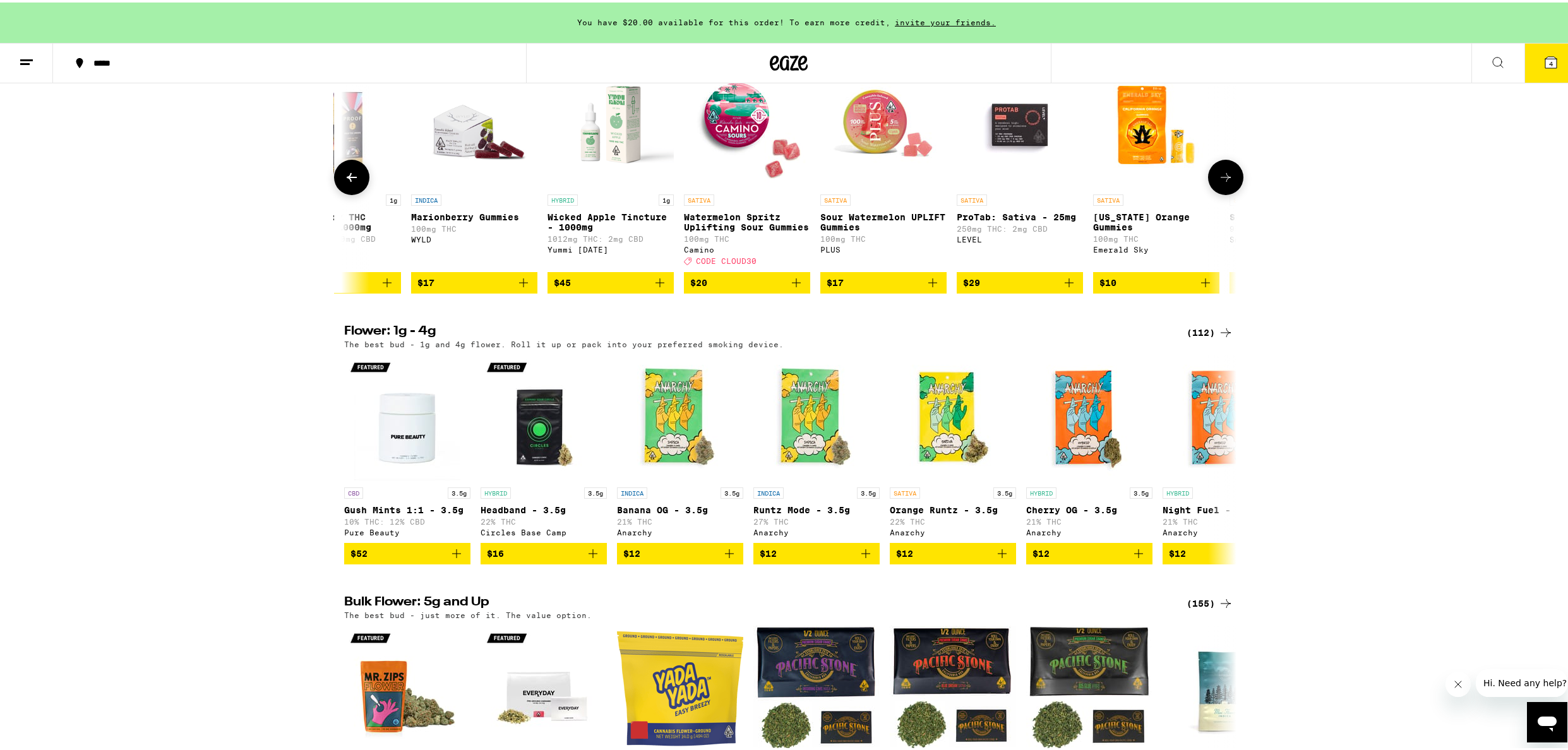
click at [1225, 183] on icon at bounding box center [1226, 175] width 15 height 15
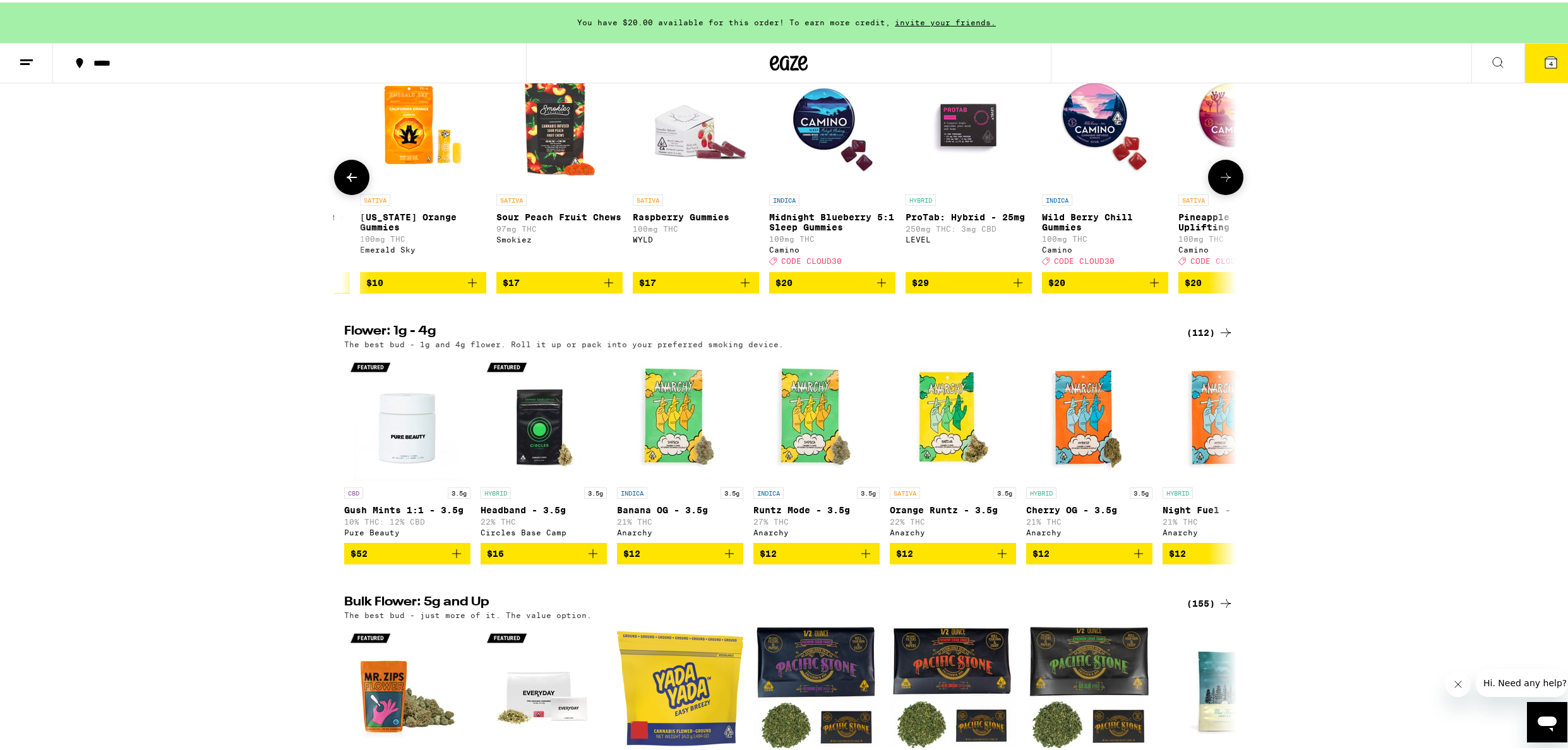
scroll to position [0, 1503]
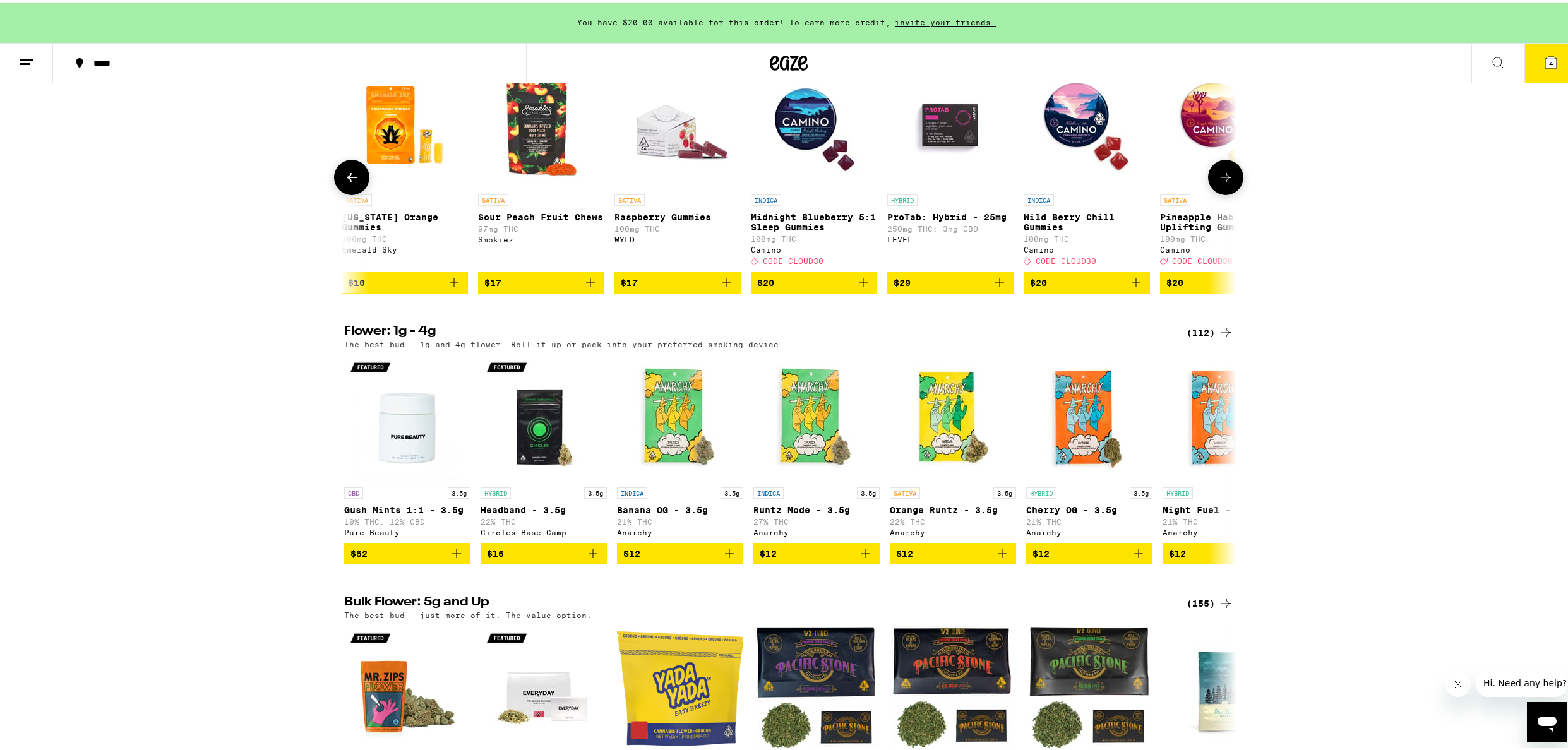
click at [1225, 183] on icon at bounding box center [1226, 175] width 15 height 15
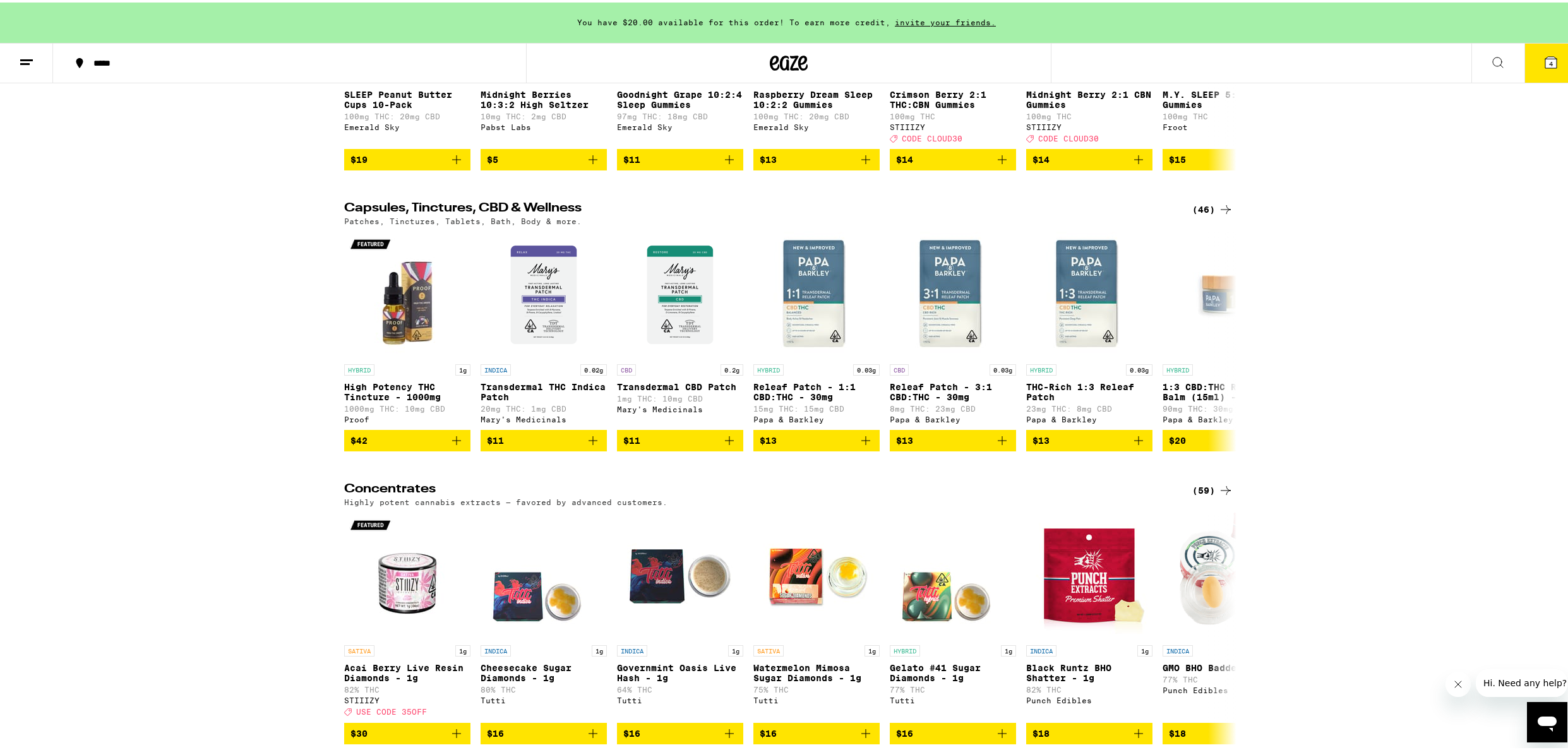
scroll to position [5230, 0]
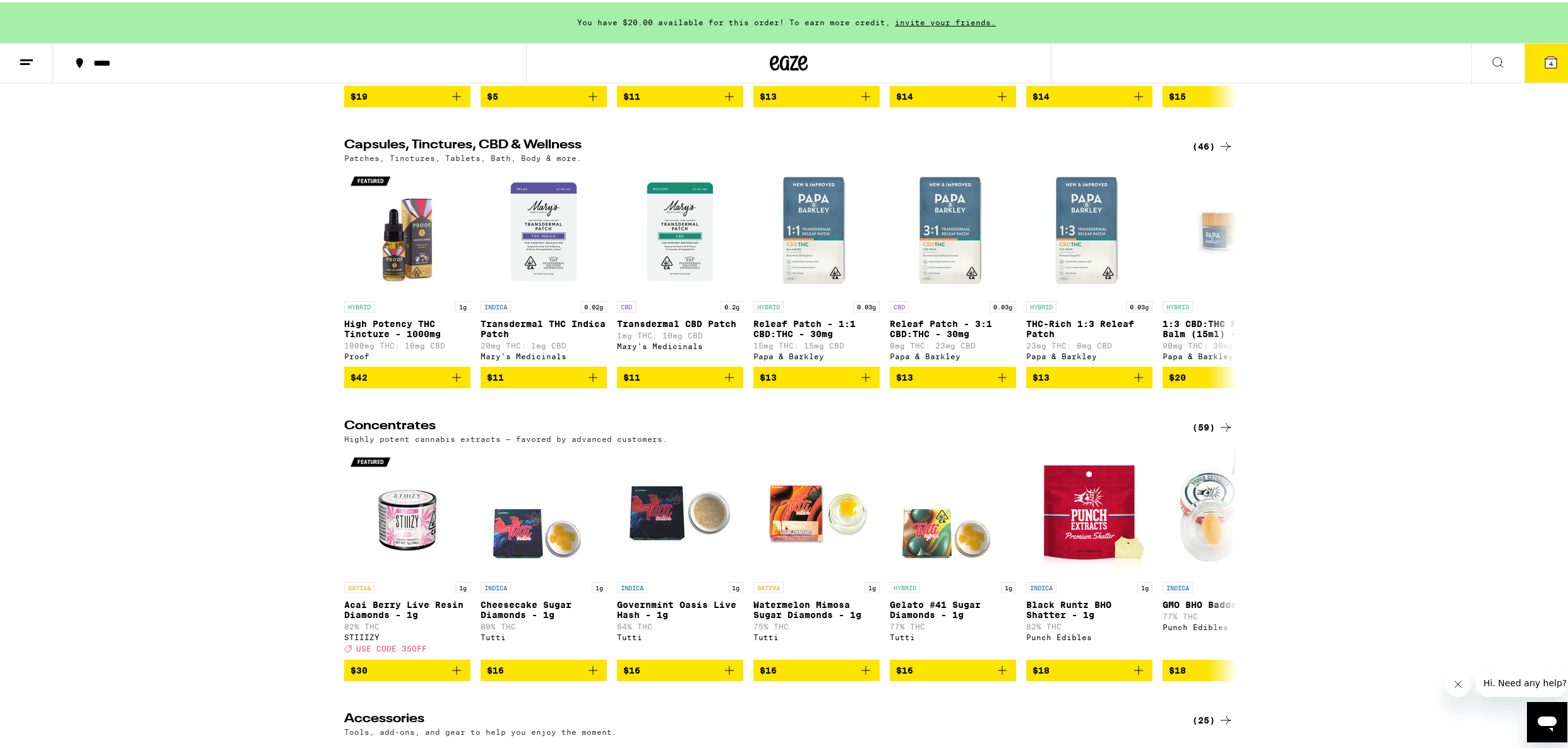
click at [1219, 152] on icon at bounding box center [1226, 144] width 15 height 15
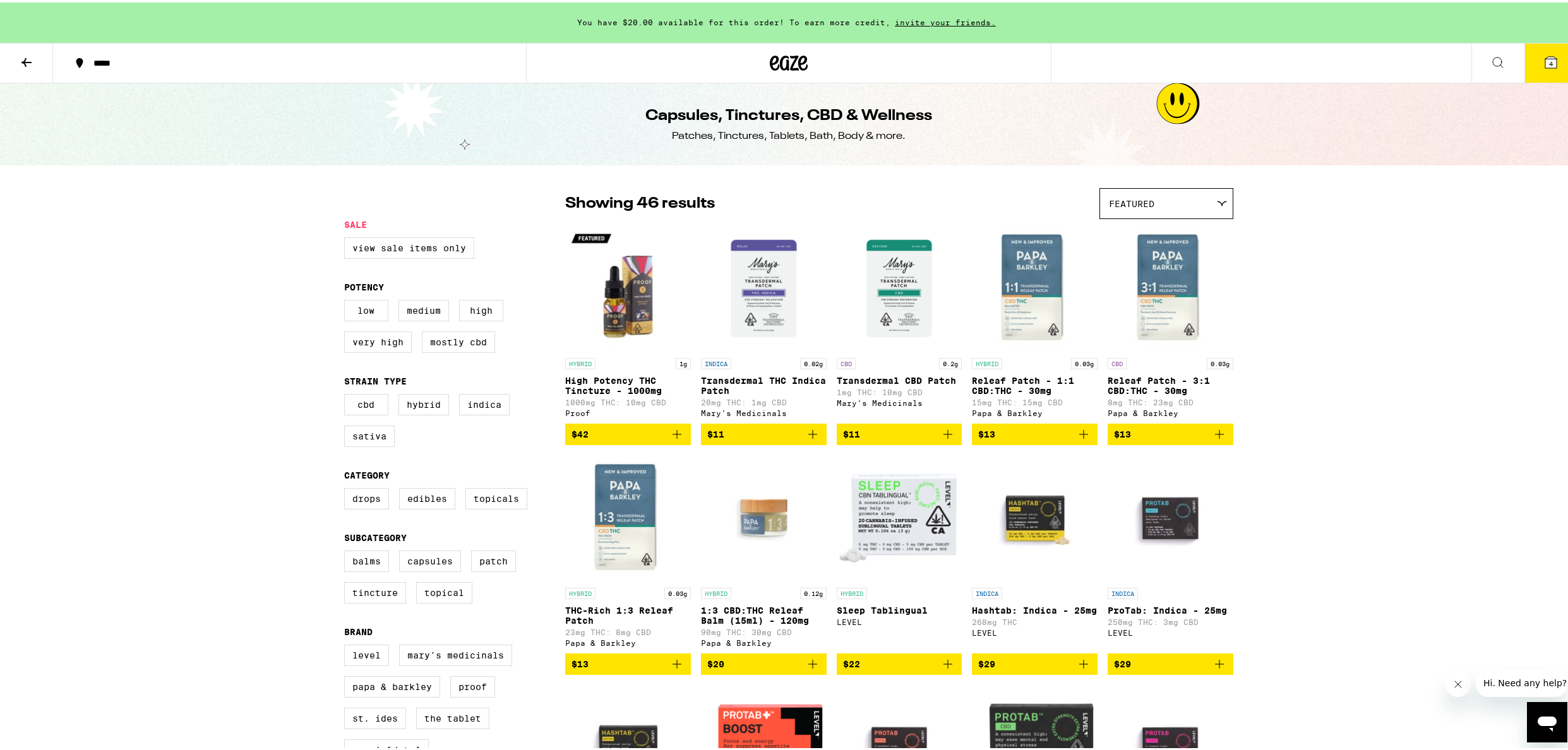
click at [1188, 209] on div "Featured" at bounding box center [1167, 201] width 133 height 29
click at [358, 441] on label "Sativa" at bounding box center [369, 434] width 50 height 22
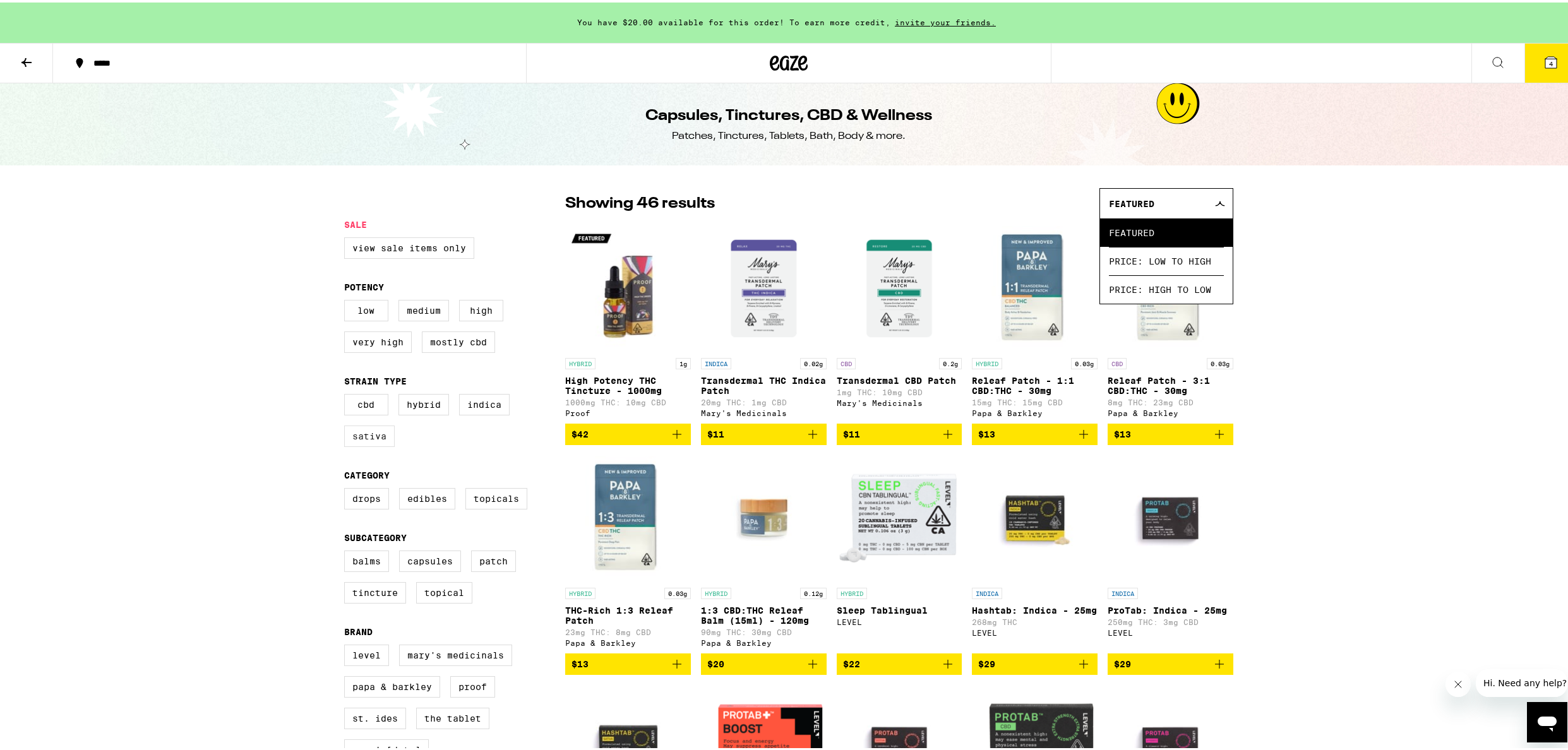
click at [347, 394] on input "Sativa" at bounding box center [347, 394] width 1 height 1
checkbox input "true"
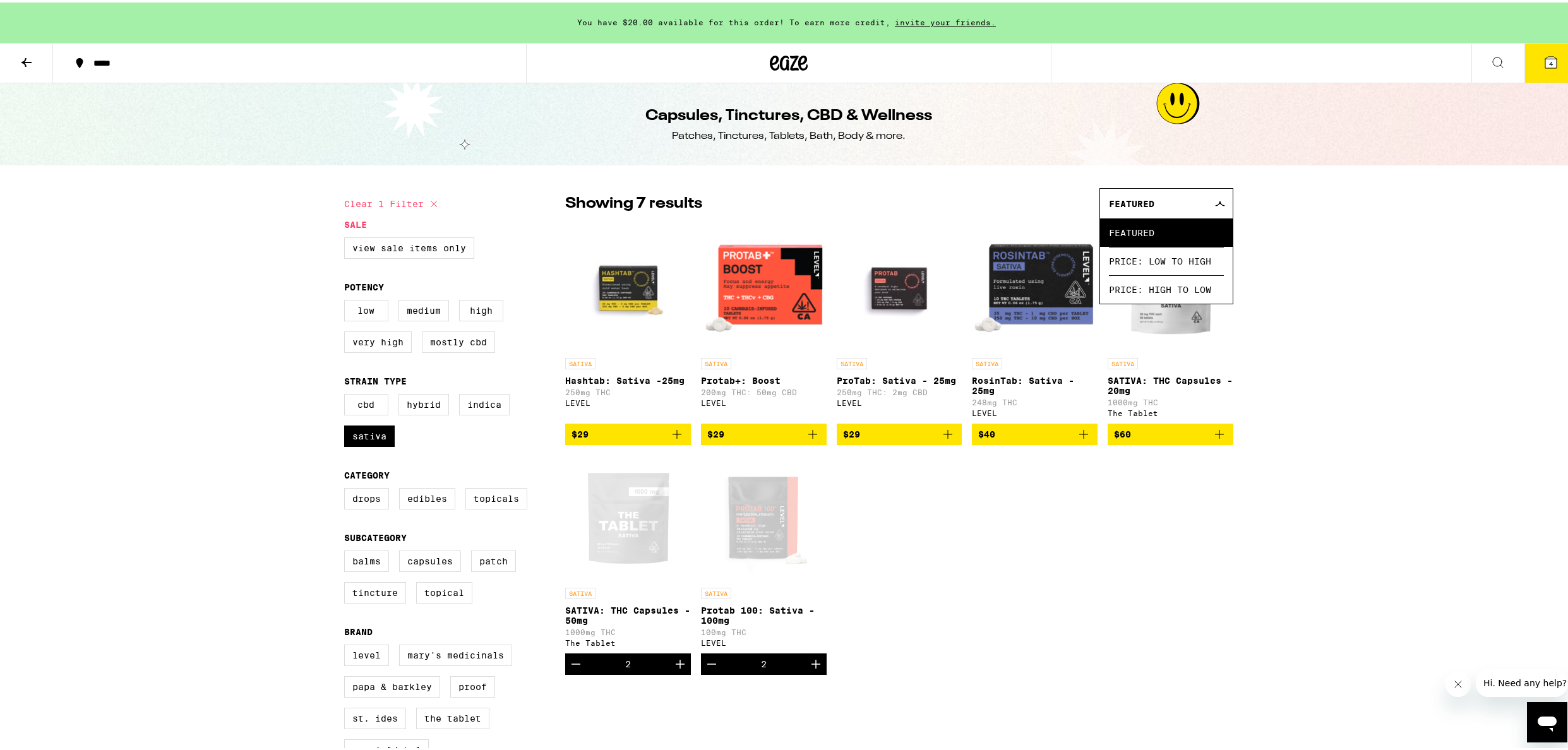
click at [1308, 585] on div "You have $20.00 available for this order! To earn more credit, invite your frie…" at bounding box center [789, 489] width 1577 height 978
click at [1204, 191] on div "Featured" at bounding box center [1167, 201] width 133 height 29
click at [1331, 243] on div "You have $20.00 available for this order! To earn more credit, invite your frie…" at bounding box center [789, 489] width 1577 height 978
click at [1056, 306] on img "Open page for RosinTab: Sativa - 25mg from LEVEL" at bounding box center [1035, 285] width 126 height 126
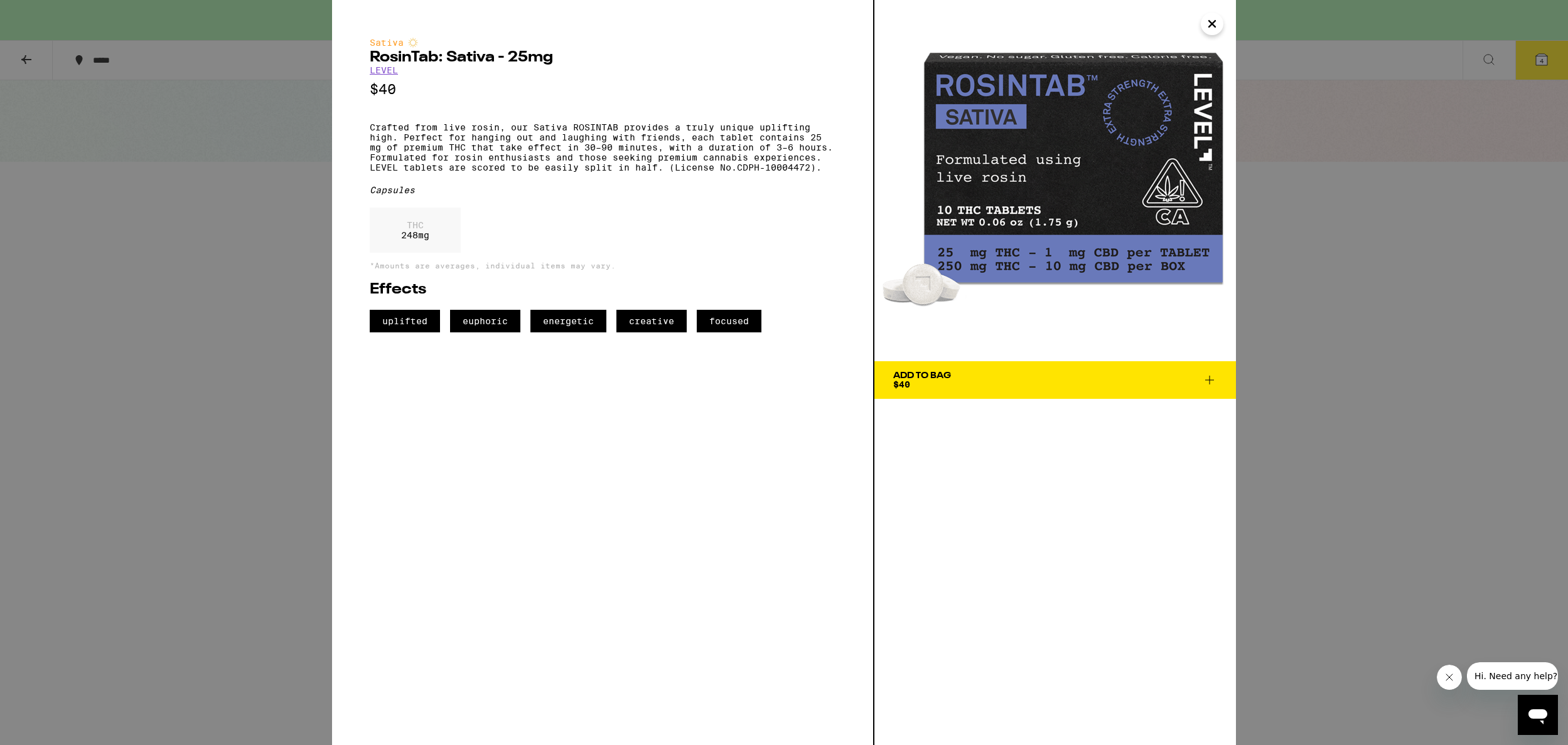
click at [1213, 24] on icon "Close" at bounding box center [1212, 24] width 15 height 19
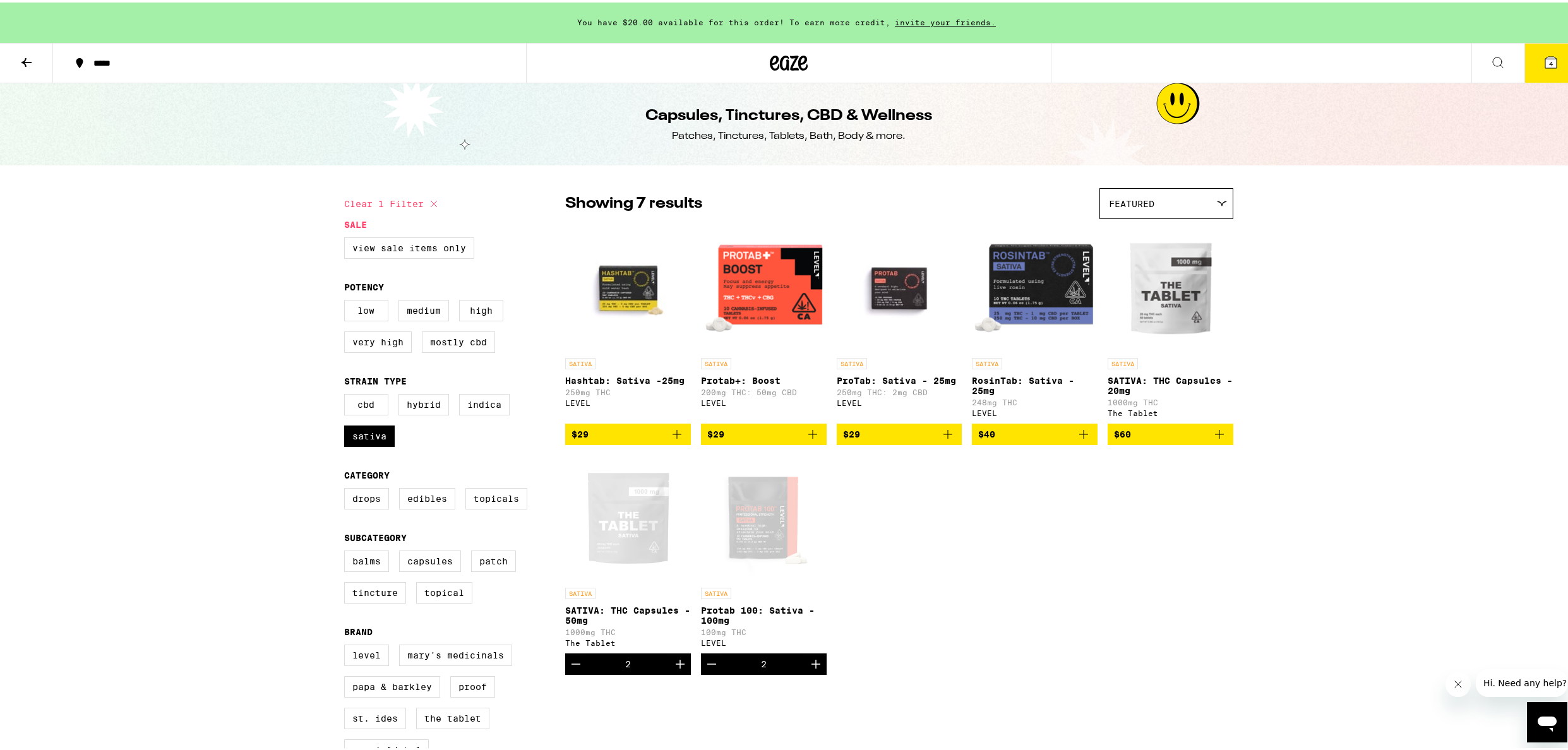
click at [147, 279] on div "You have $20.00 available for this order! To earn more credit, invite your frie…" at bounding box center [789, 489] width 1577 height 978
click at [1528, 65] on button "4" at bounding box center [1551, 60] width 53 height 39
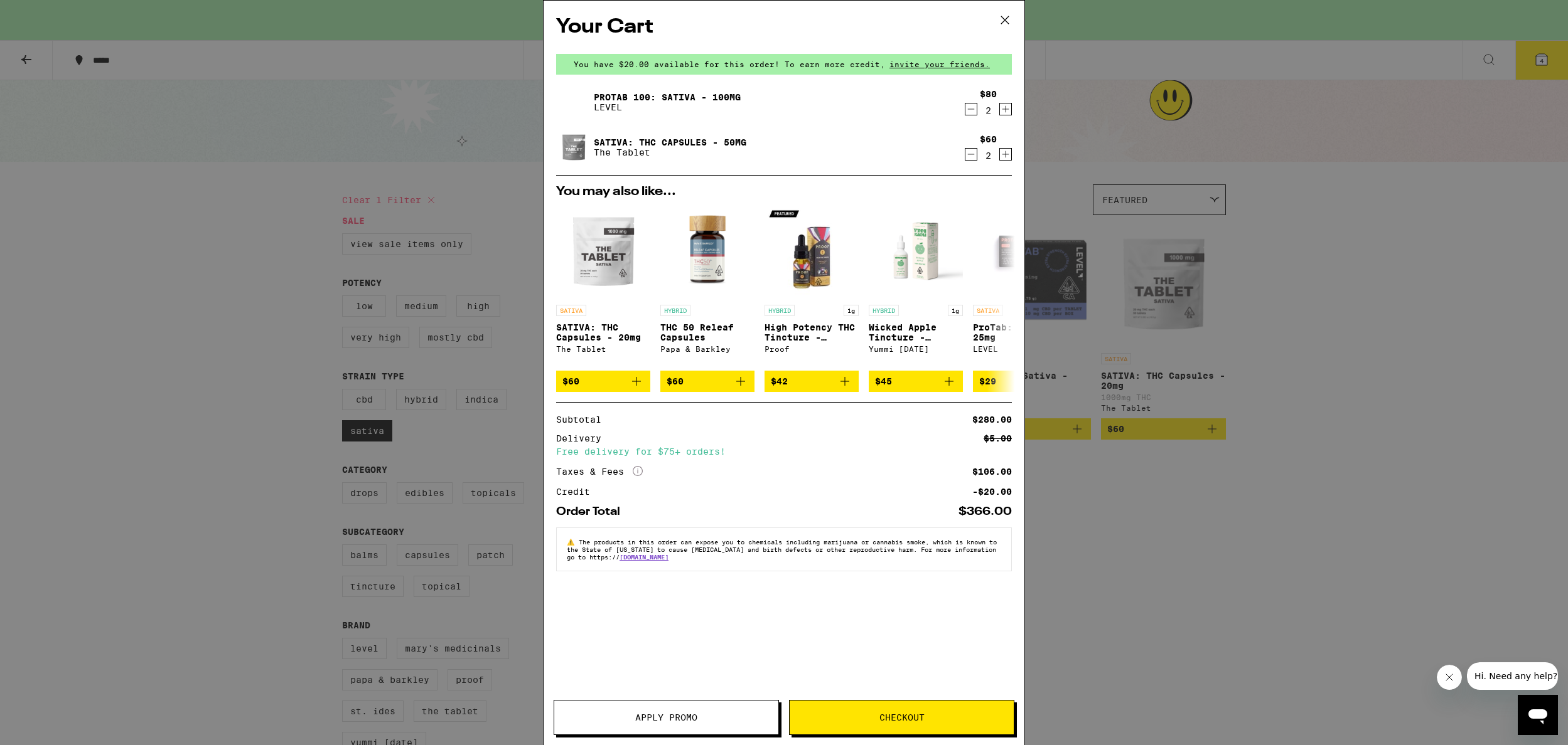
click at [702, 722] on button "Apply Promo" at bounding box center [665, 717] width 225 height 35
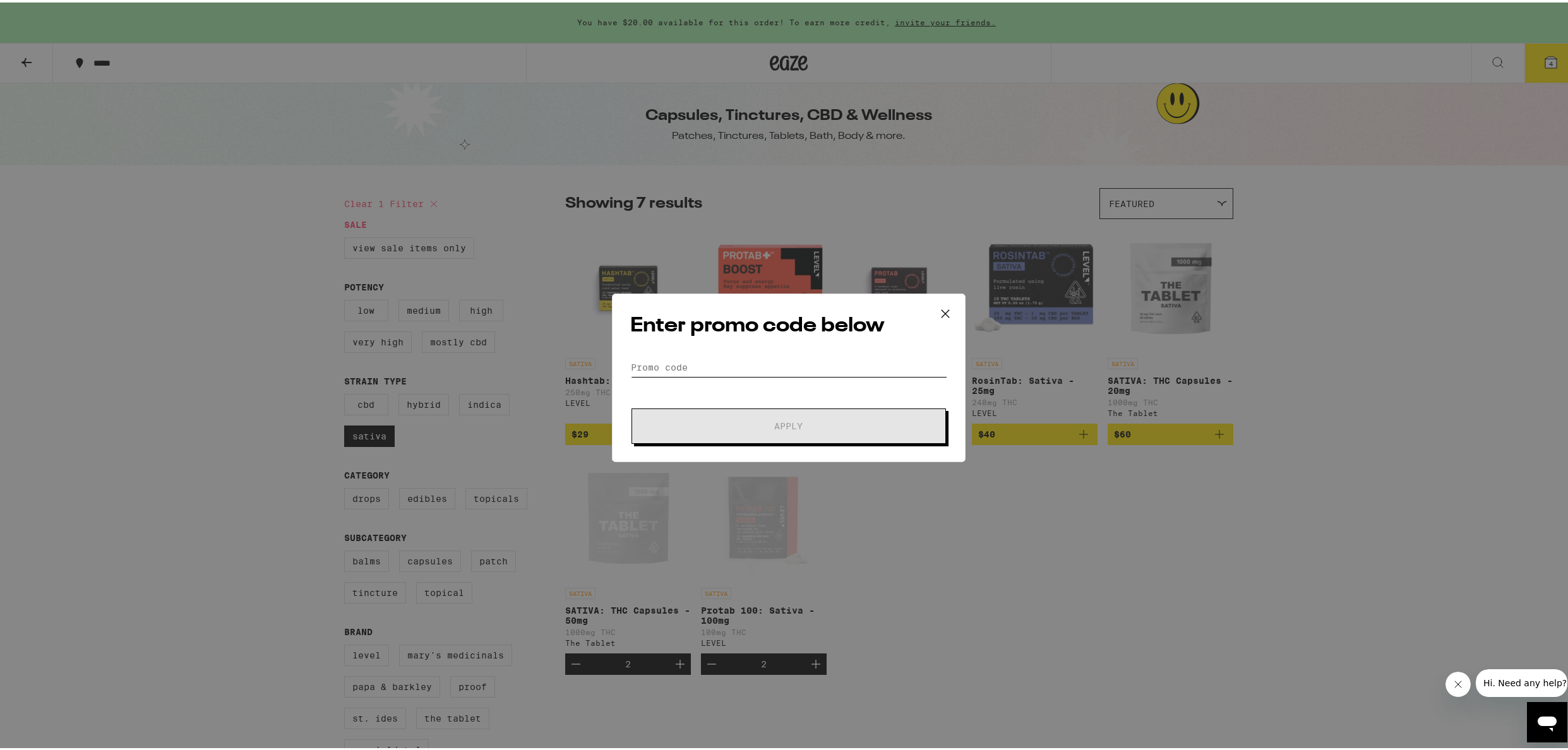
click at [745, 362] on input "Promo Code" at bounding box center [789, 366] width 317 height 19
paste input "GREEN30"
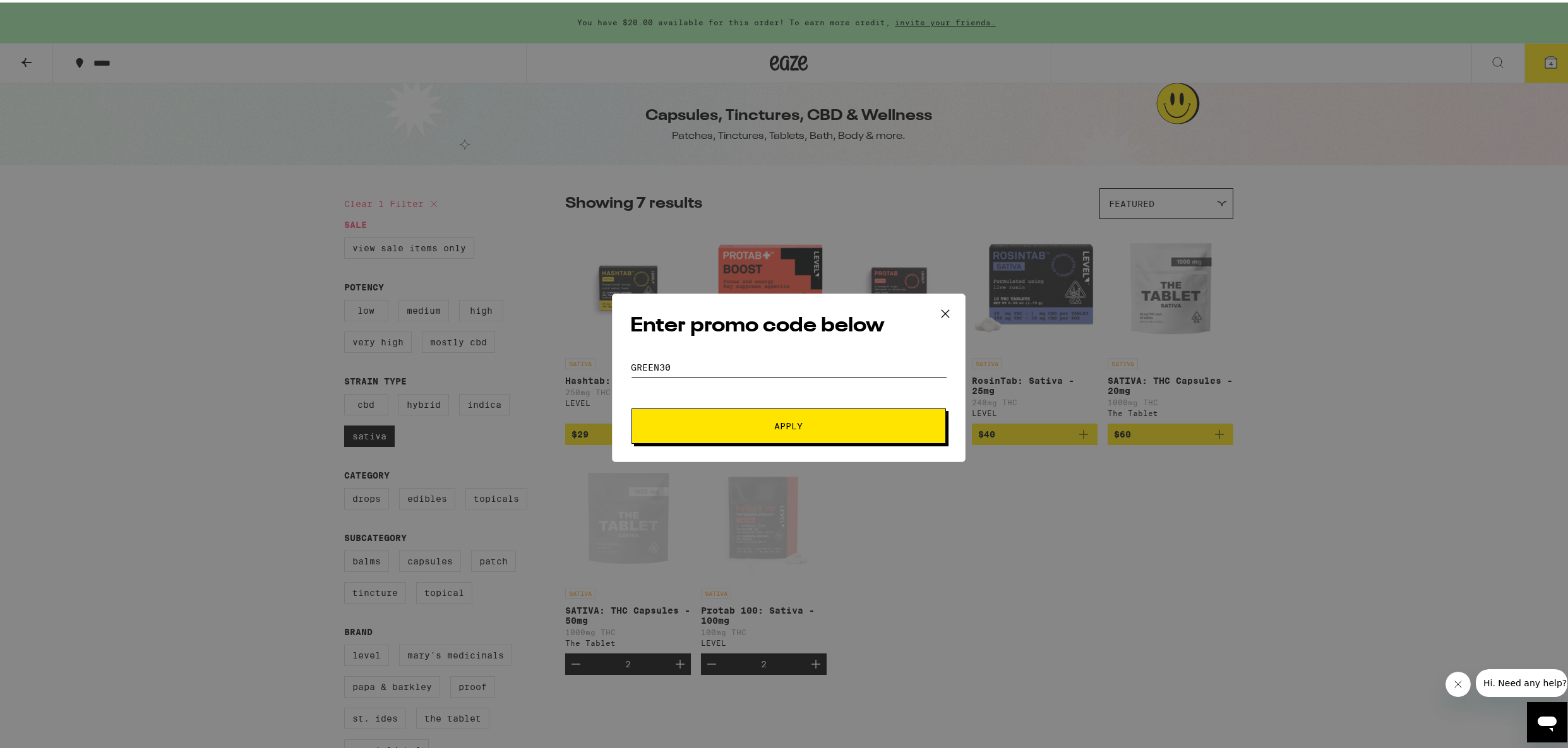
type input "GREEN30"
click at [790, 424] on span "Apply" at bounding box center [789, 423] width 28 height 9
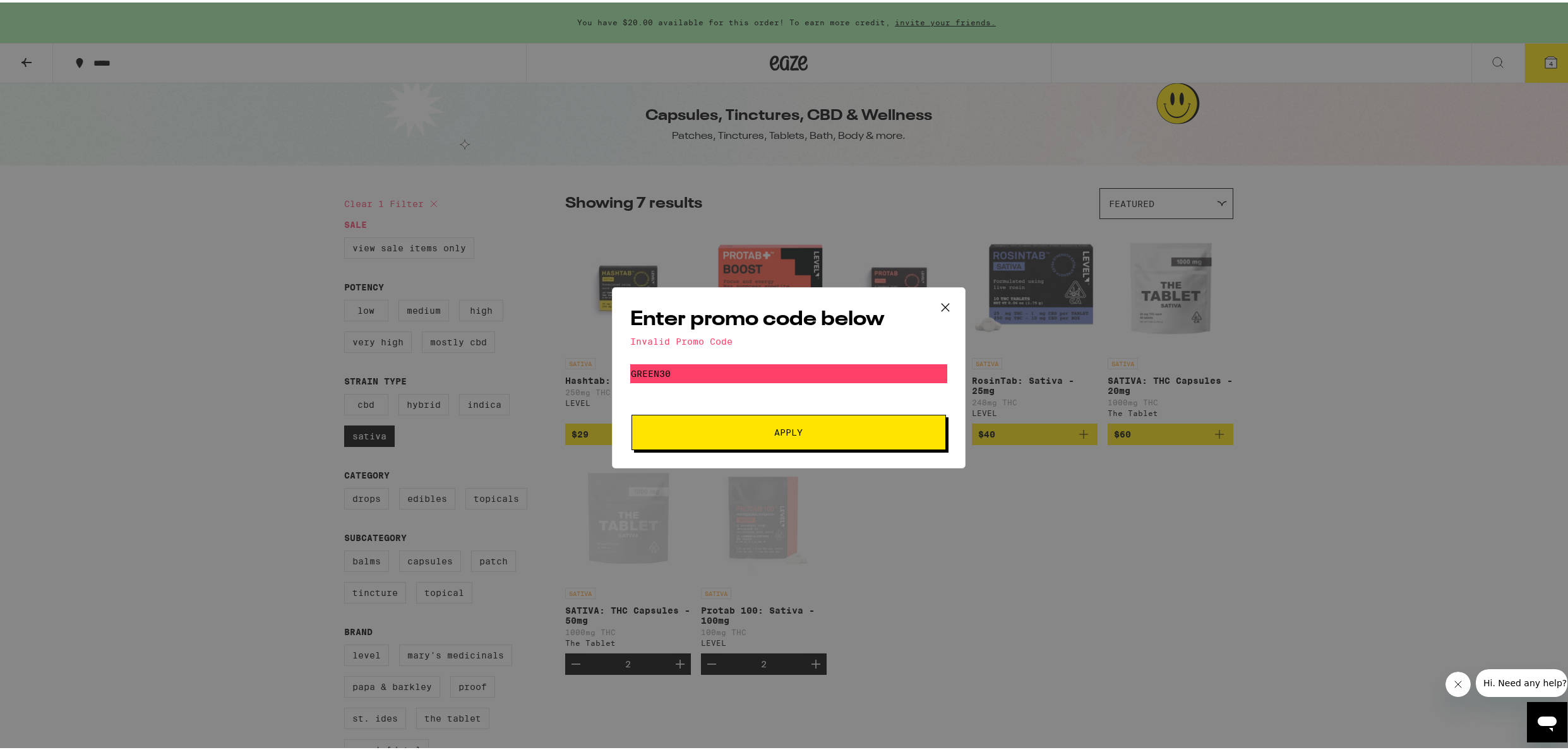
click at [944, 304] on icon at bounding box center [945, 305] width 19 height 19
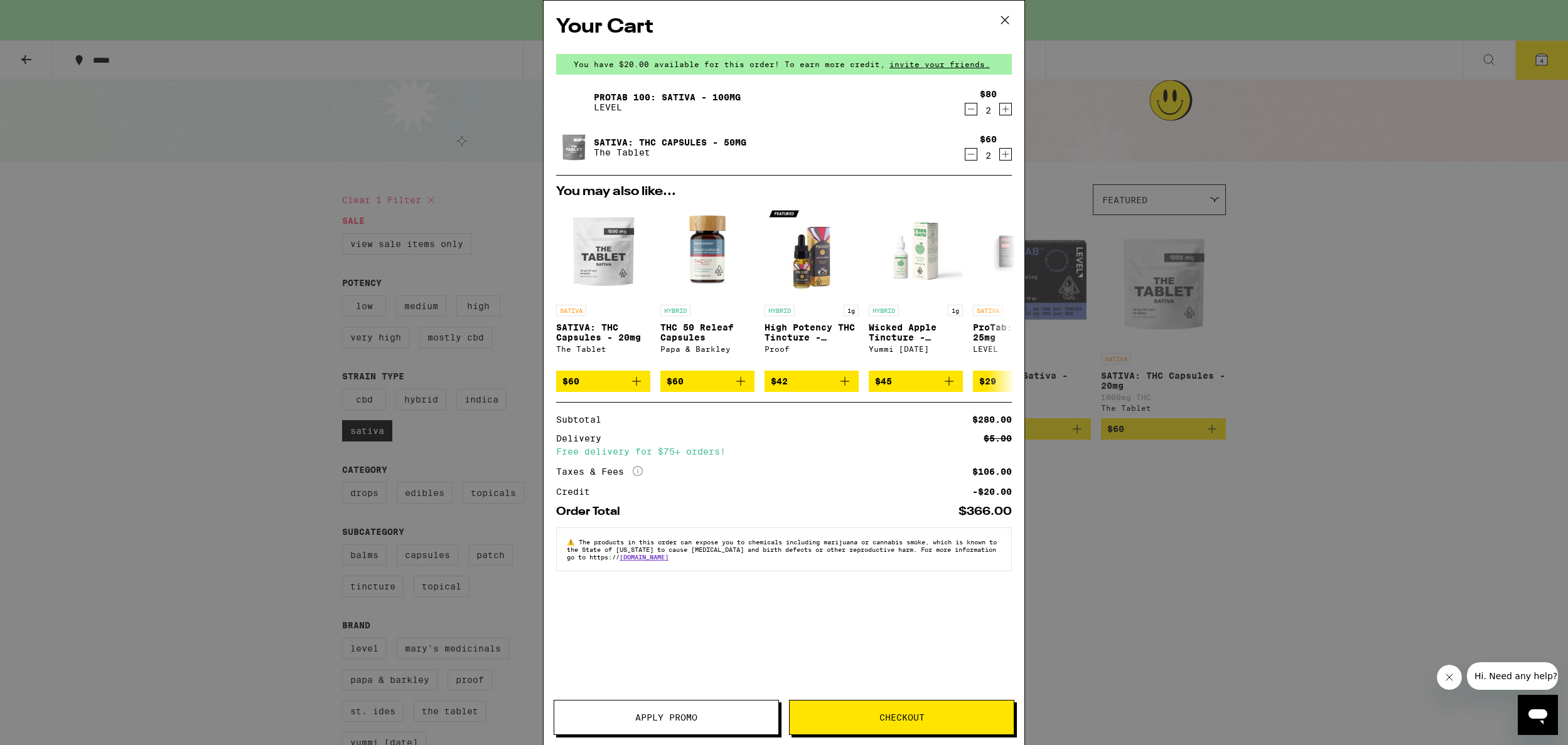
click at [1010, 155] on icon "Increment" at bounding box center [1006, 154] width 11 height 15
click at [926, 714] on span "Checkout" at bounding box center [902, 717] width 224 height 8
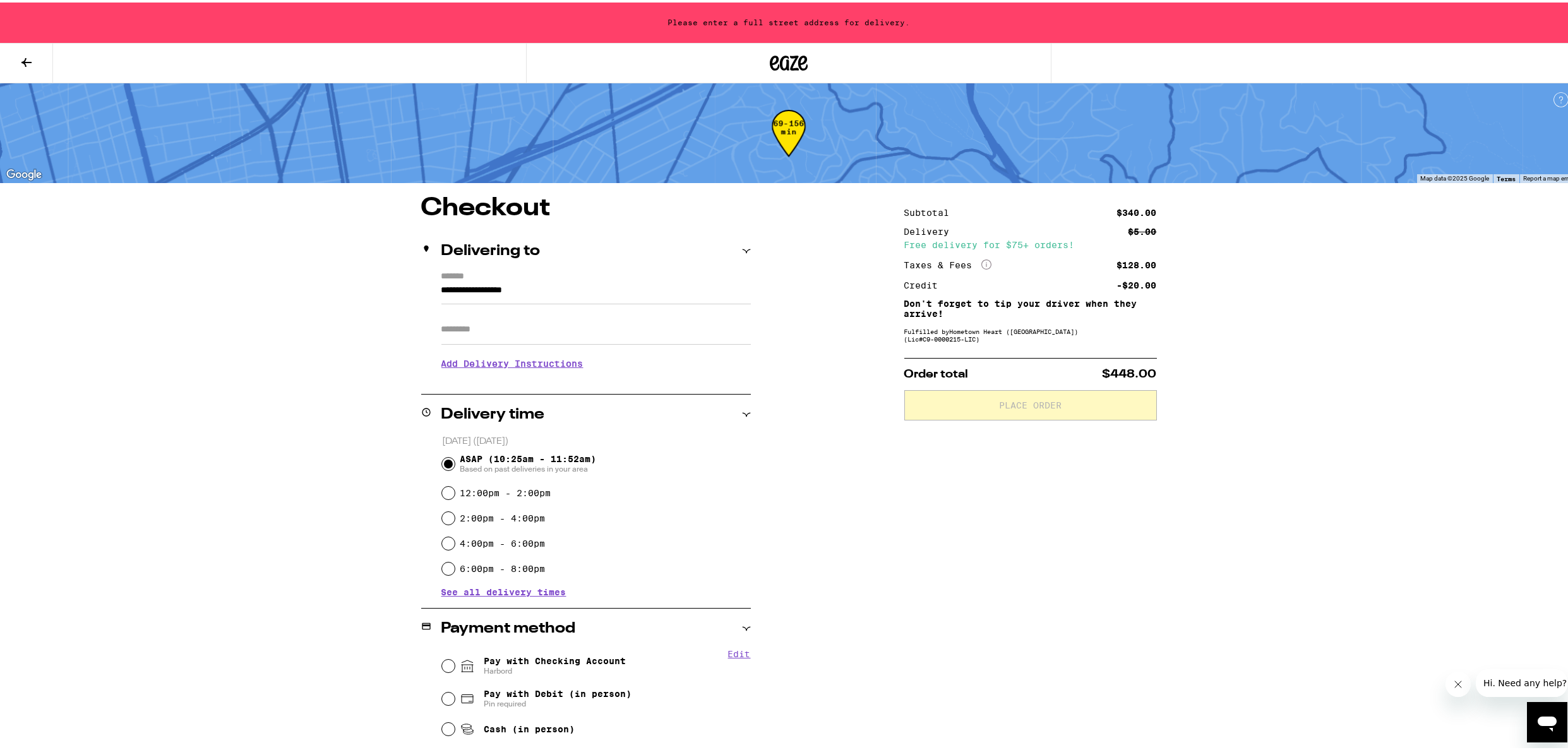
click at [769, 22] on div "Please enter a full street address for delivery." at bounding box center [789, 20] width 1577 height 41
click at [484, 289] on input "**********" at bounding box center [596, 291] width 310 height 22
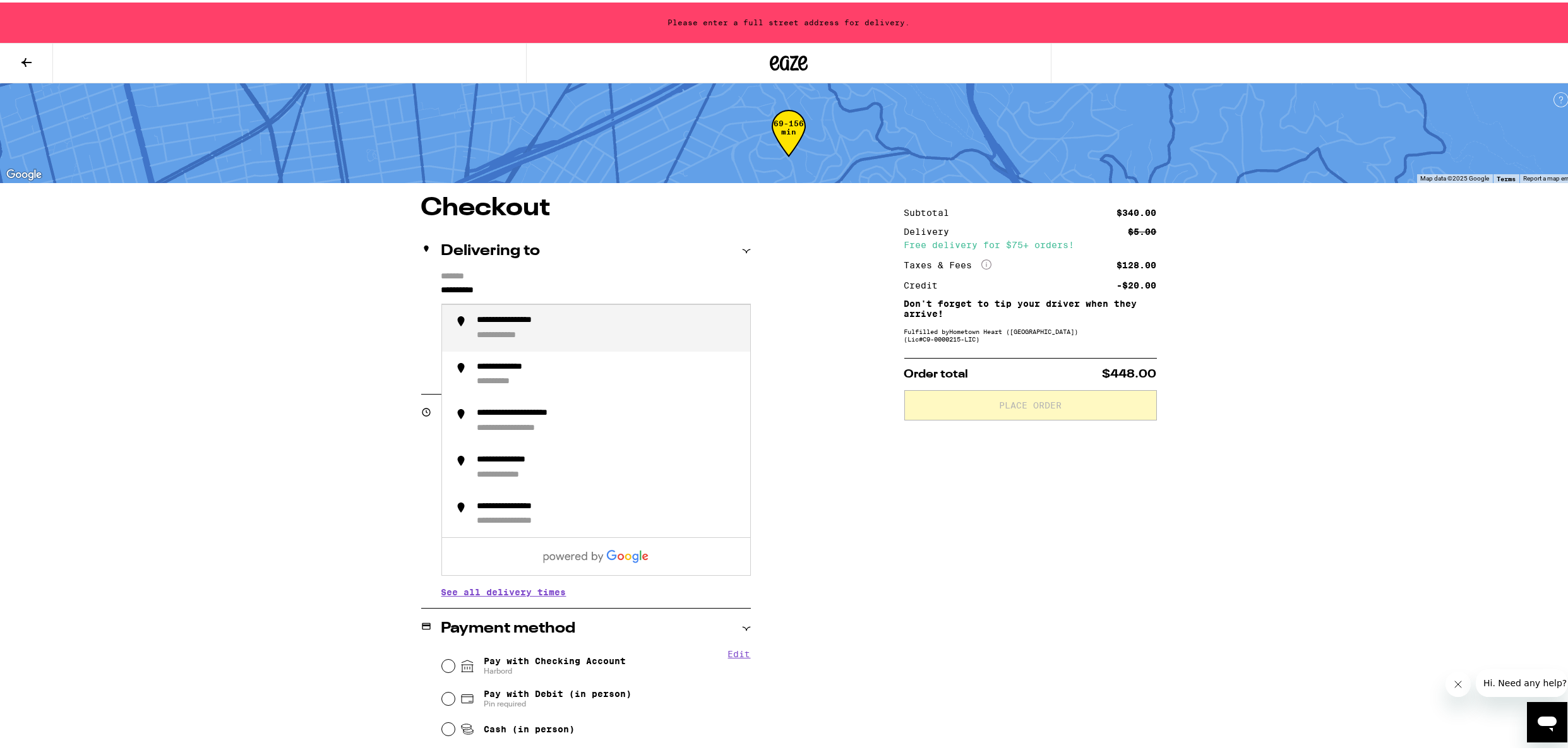
click at [655, 336] on div "**********" at bounding box center [608, 326] width 262 height 27
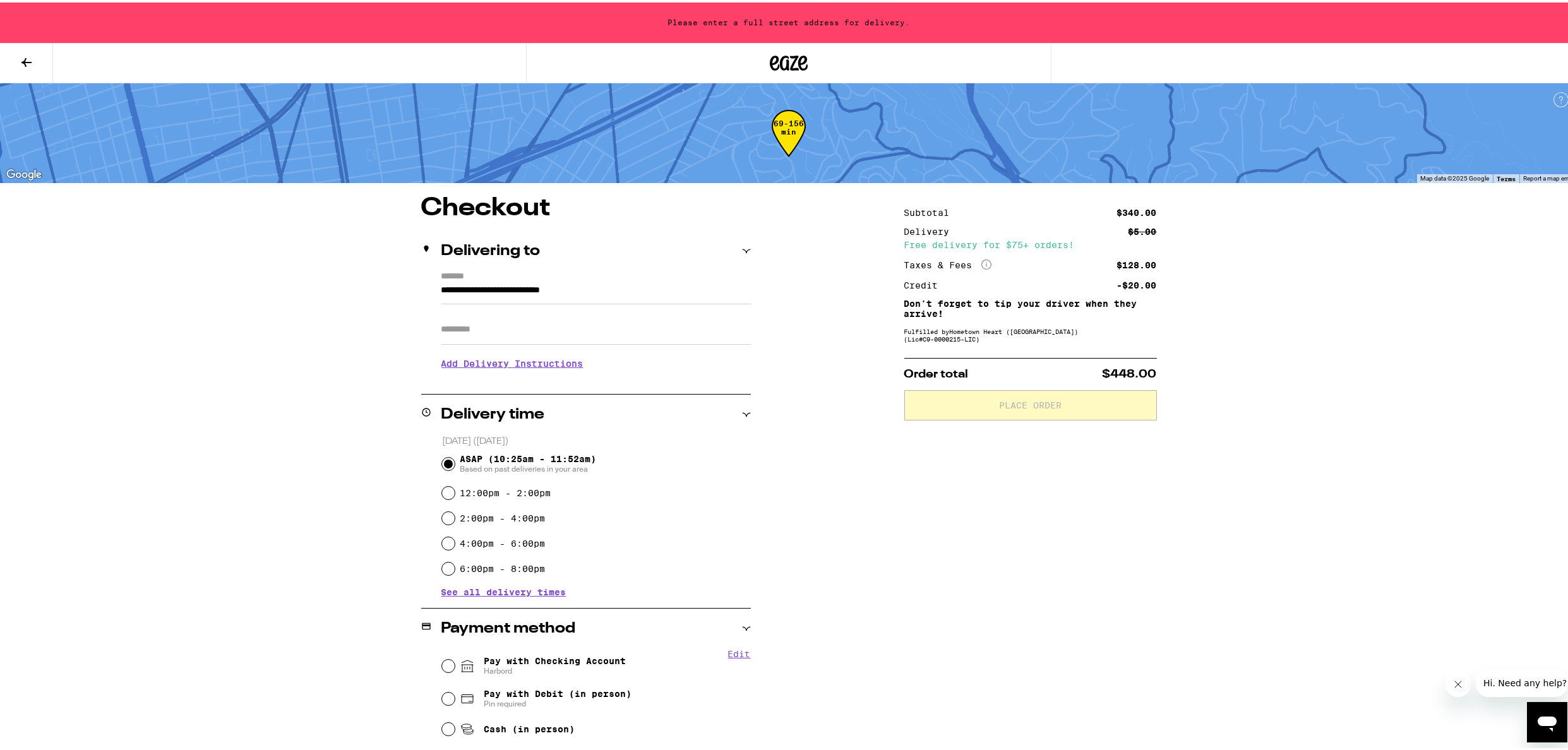
type input "**********"
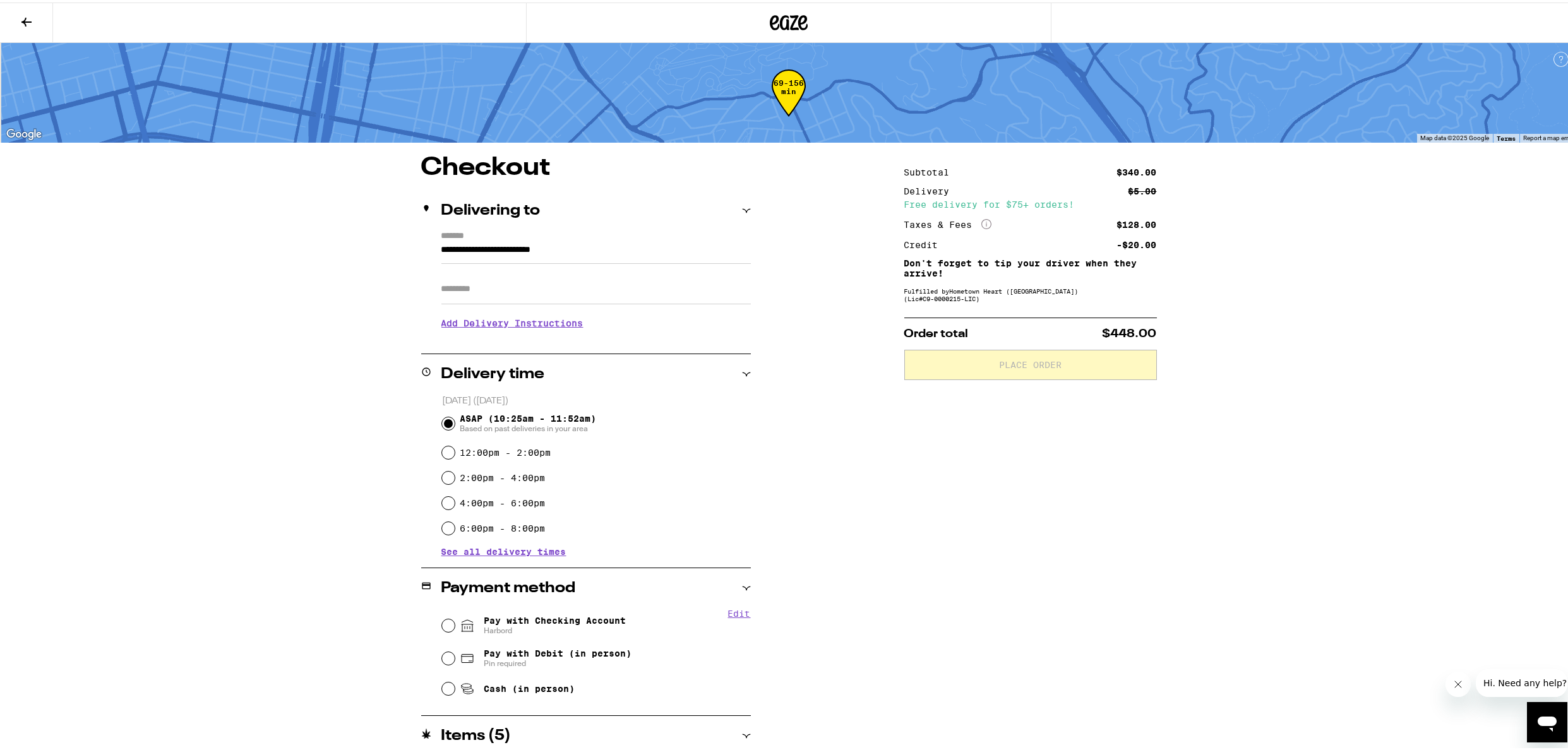
click at [289, 347] on div "**********" at bounding box center [789, 422] width 1577 height 846
click at [1084, 482] on div "Subtotal $340.00 Delivery $5.00 Free delivery for $75+ orders! Taxes & Fees Mor…" at bounding box center [1030, 499] width 253 height 693
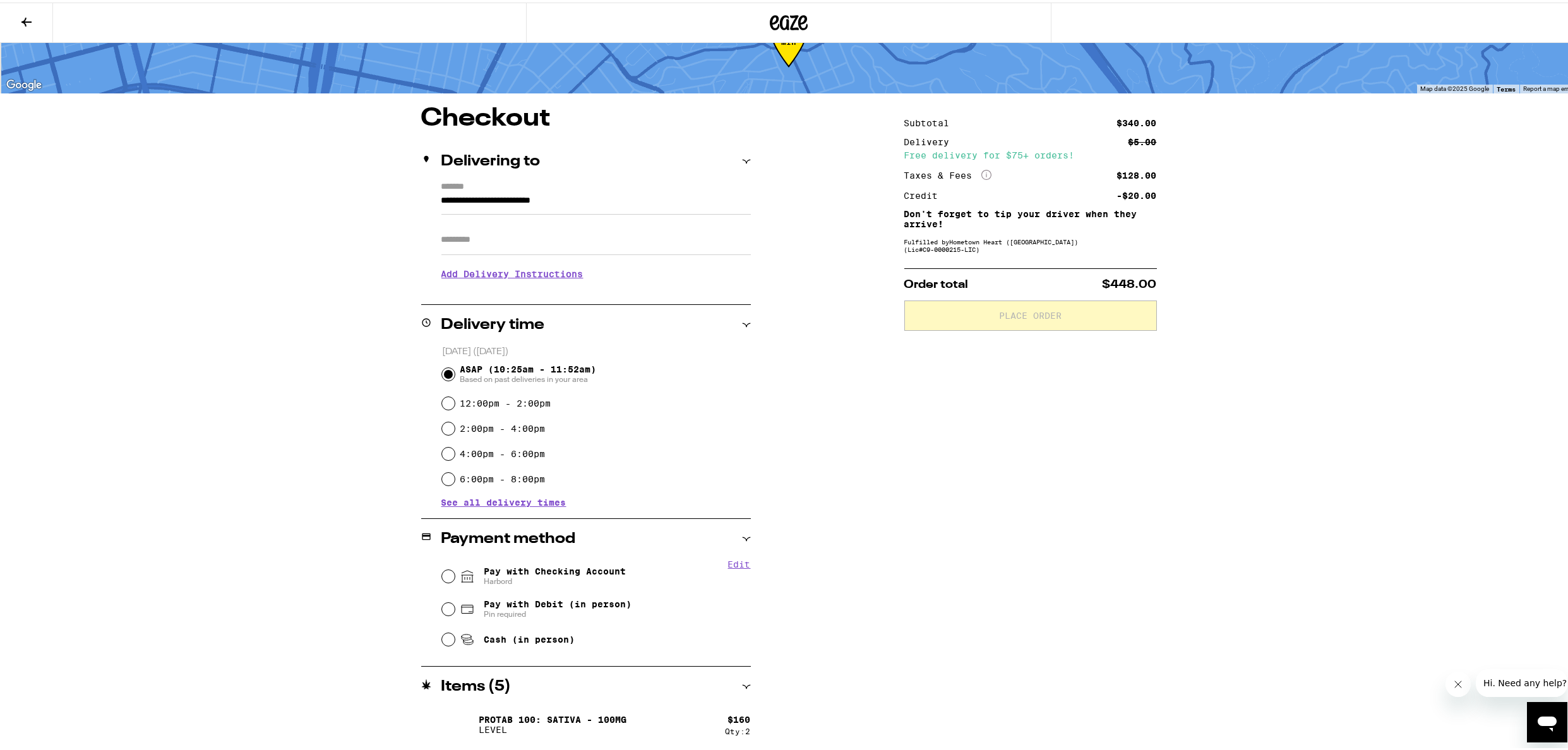
scroll to position [96, 0]
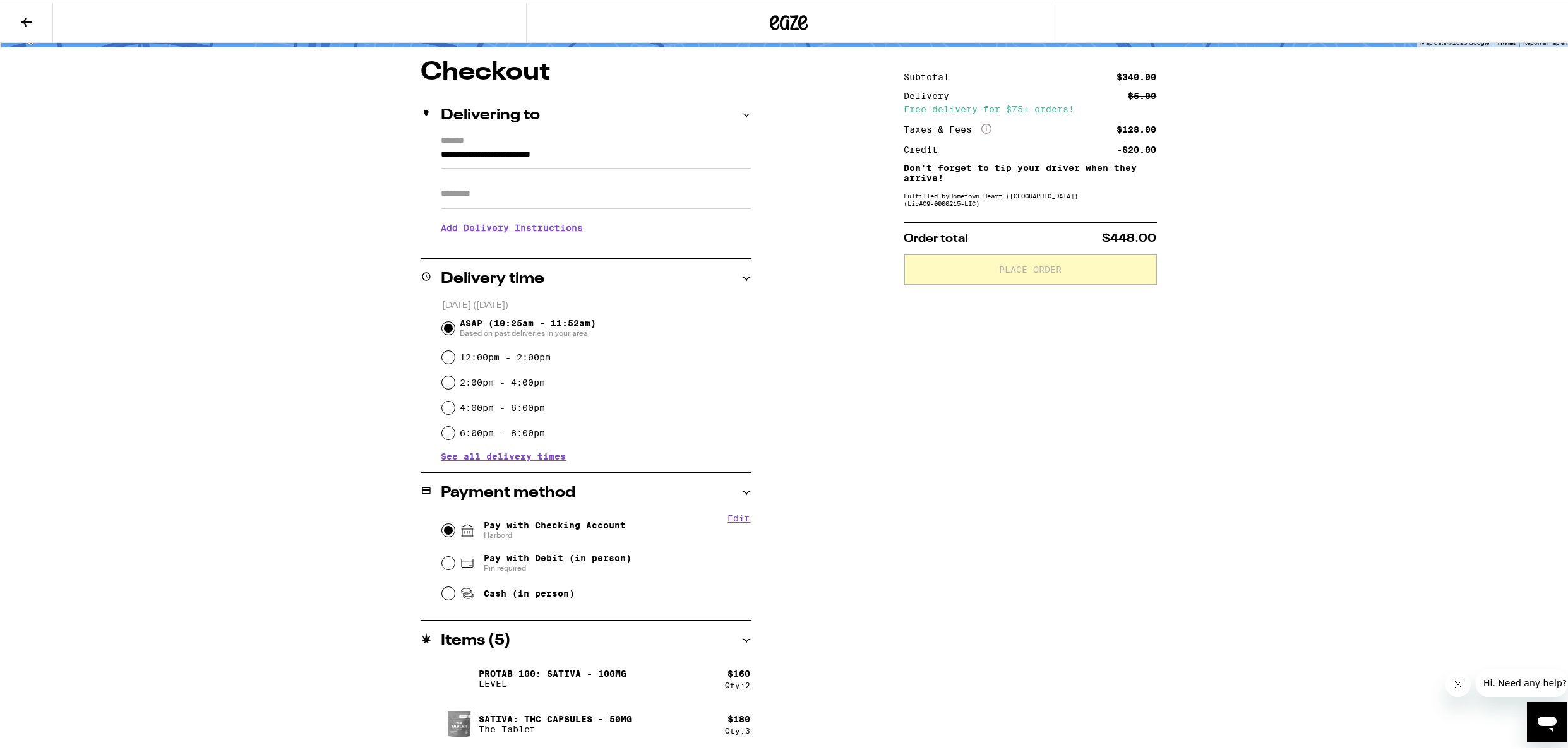
click at [442, 528] on input "Pay with Checking Account Harbord" at bounding box center [448, 527] width 12 height 12
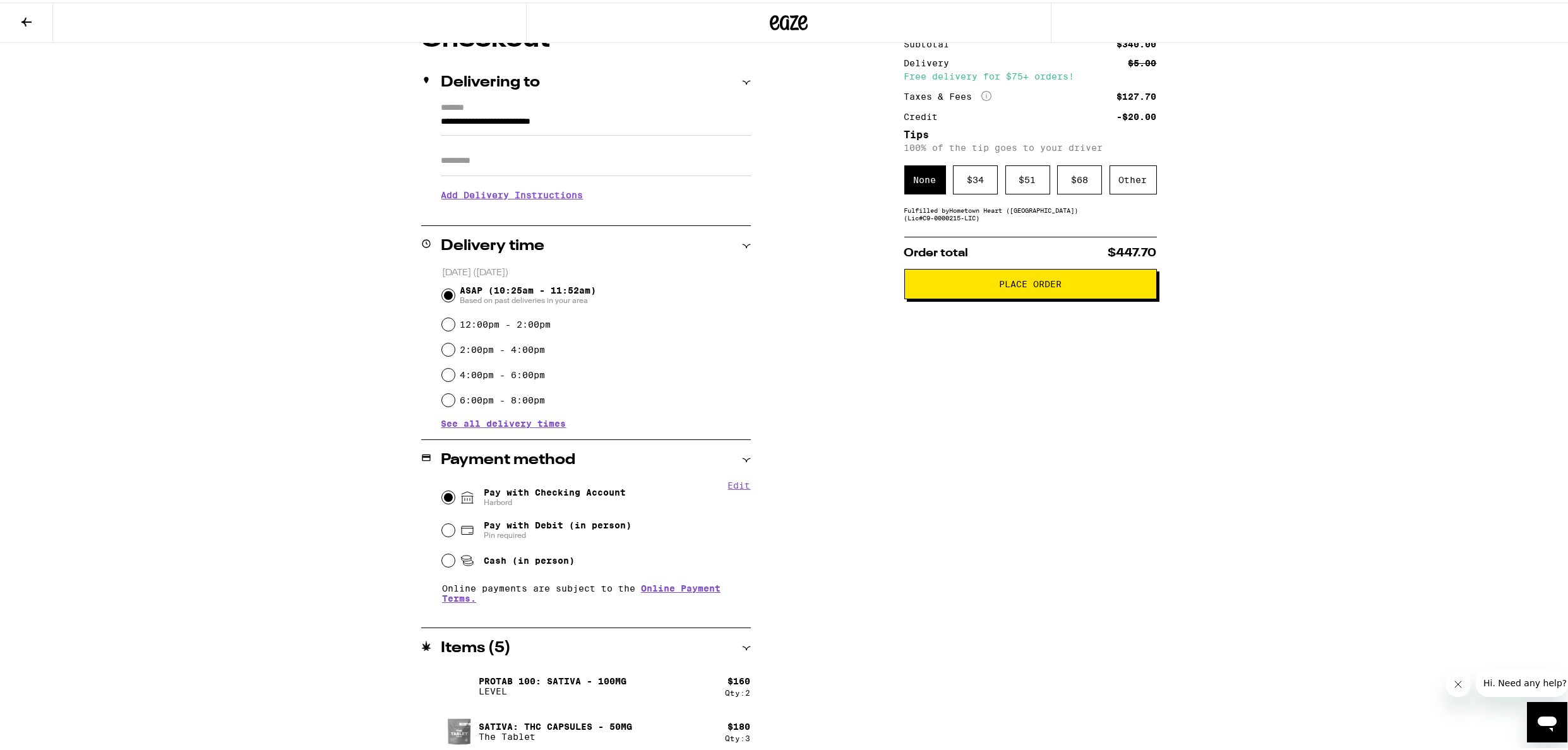
scroll to position [135, 0]
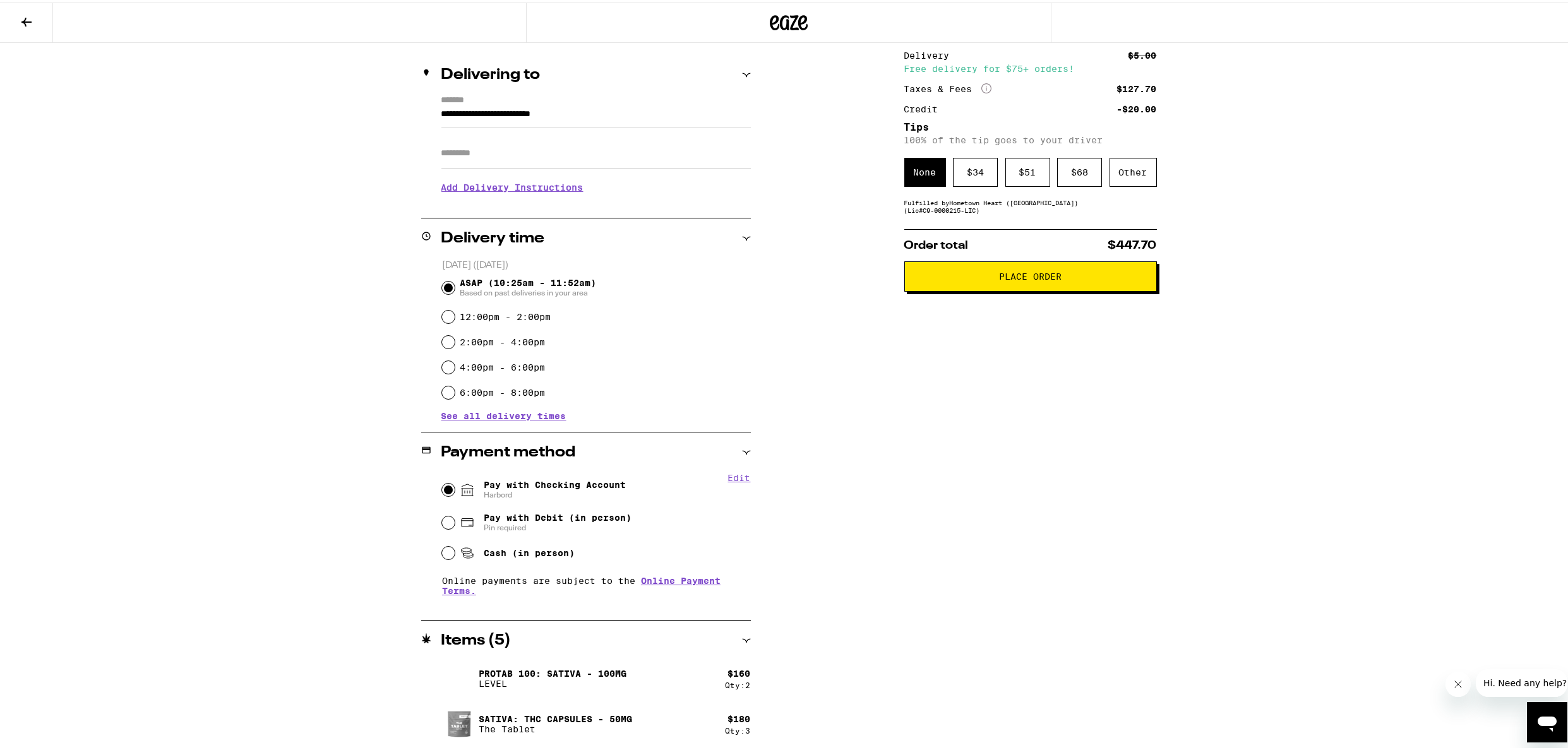
click at [735, 474] on button "Edit" at bounding box center [739, 475] width 23 height 10
click at [538, 493] on button "Remove Account" at bounding box center [554, 492] width 71 height 9
radio input "false"
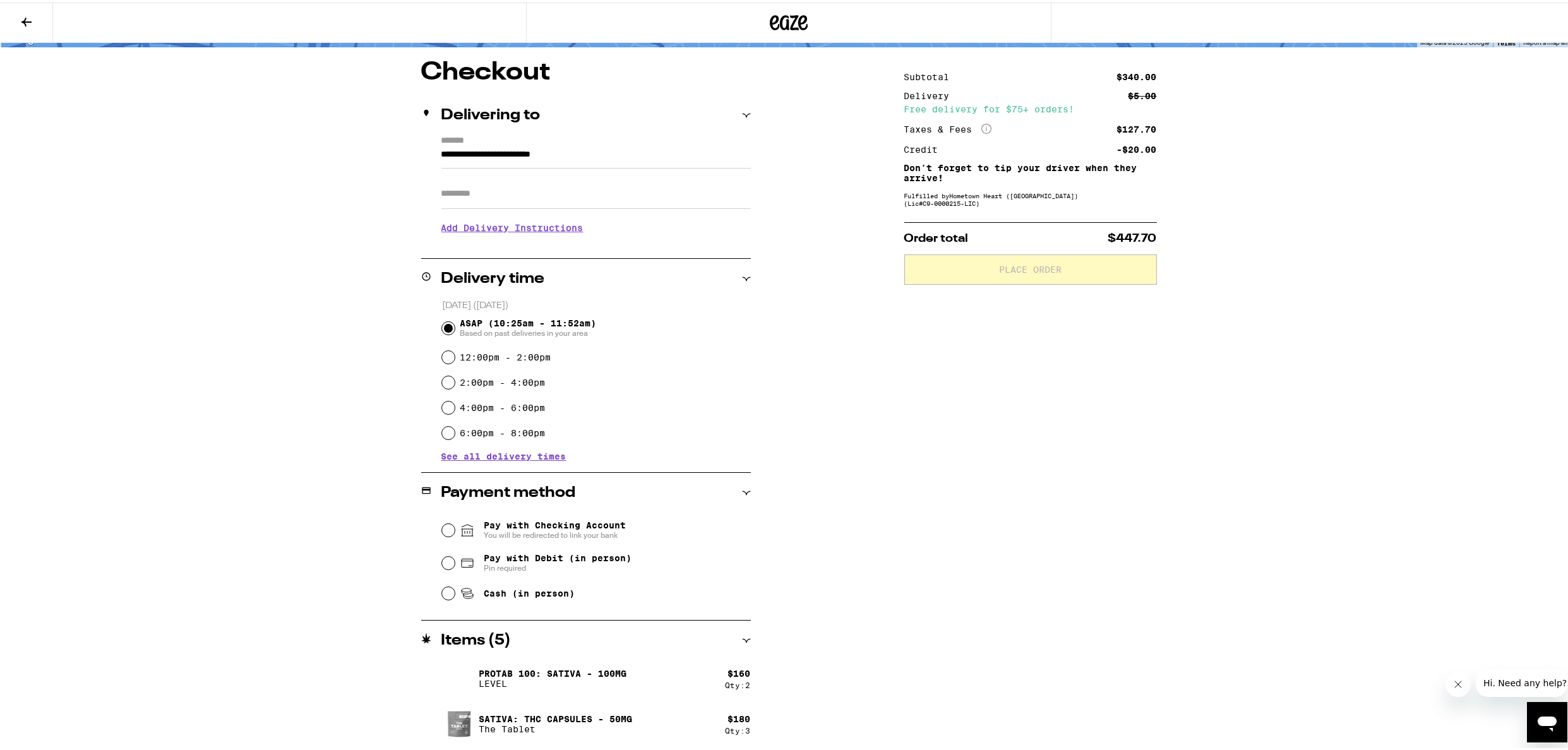
scroll to position [96, 0]
click at [549, 521] on span "Pay with Checking Account You will be redirected to link your bank" at bounding box center [555, 527] width 142 height 20
click at [454, 522] on input "Pay with Checking Account You will be redirected to link your bank" at bounding box center [448, 527] width 12 height 12
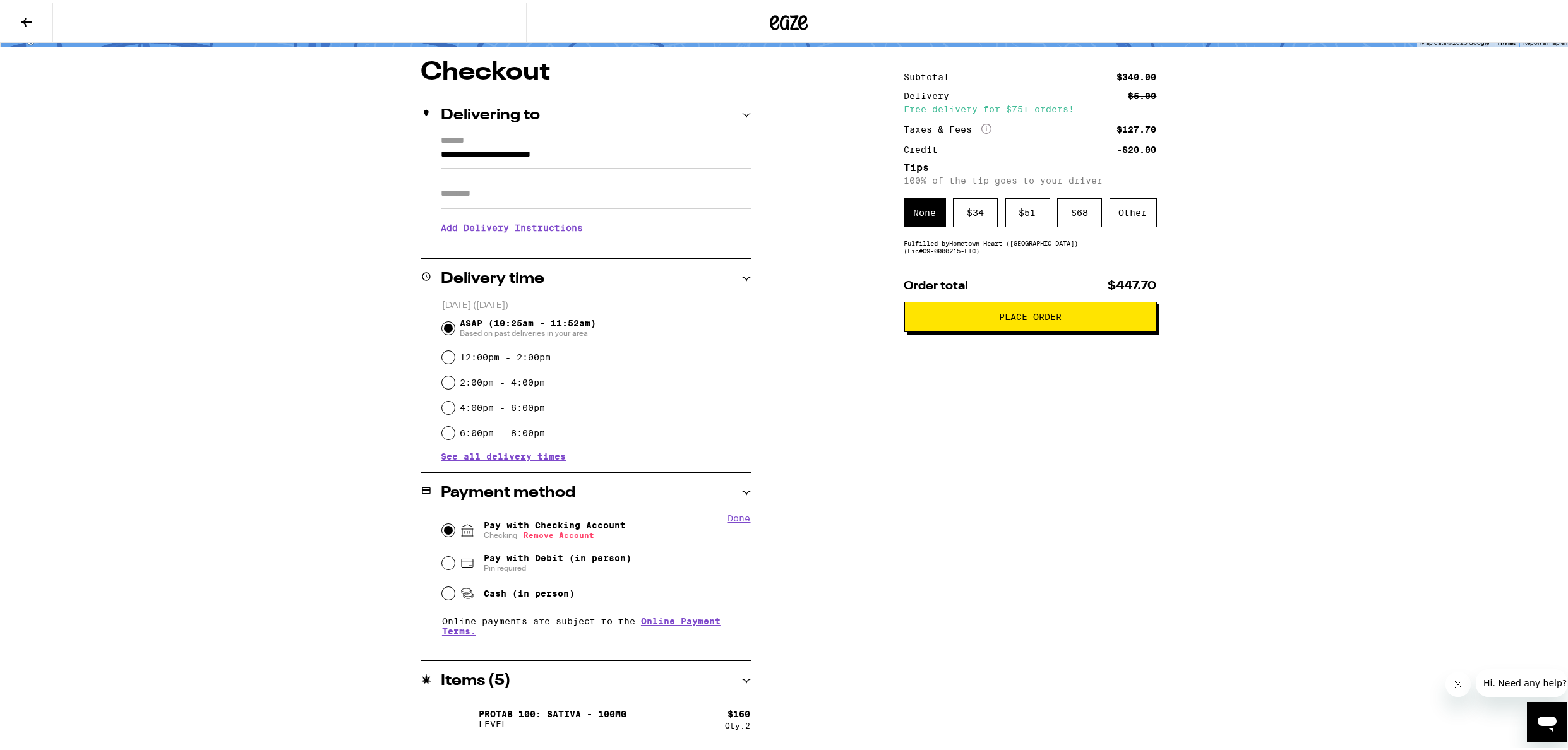
click at [137, 466] on div "**********" at bounding box center [789, 348] width 1577 height 886
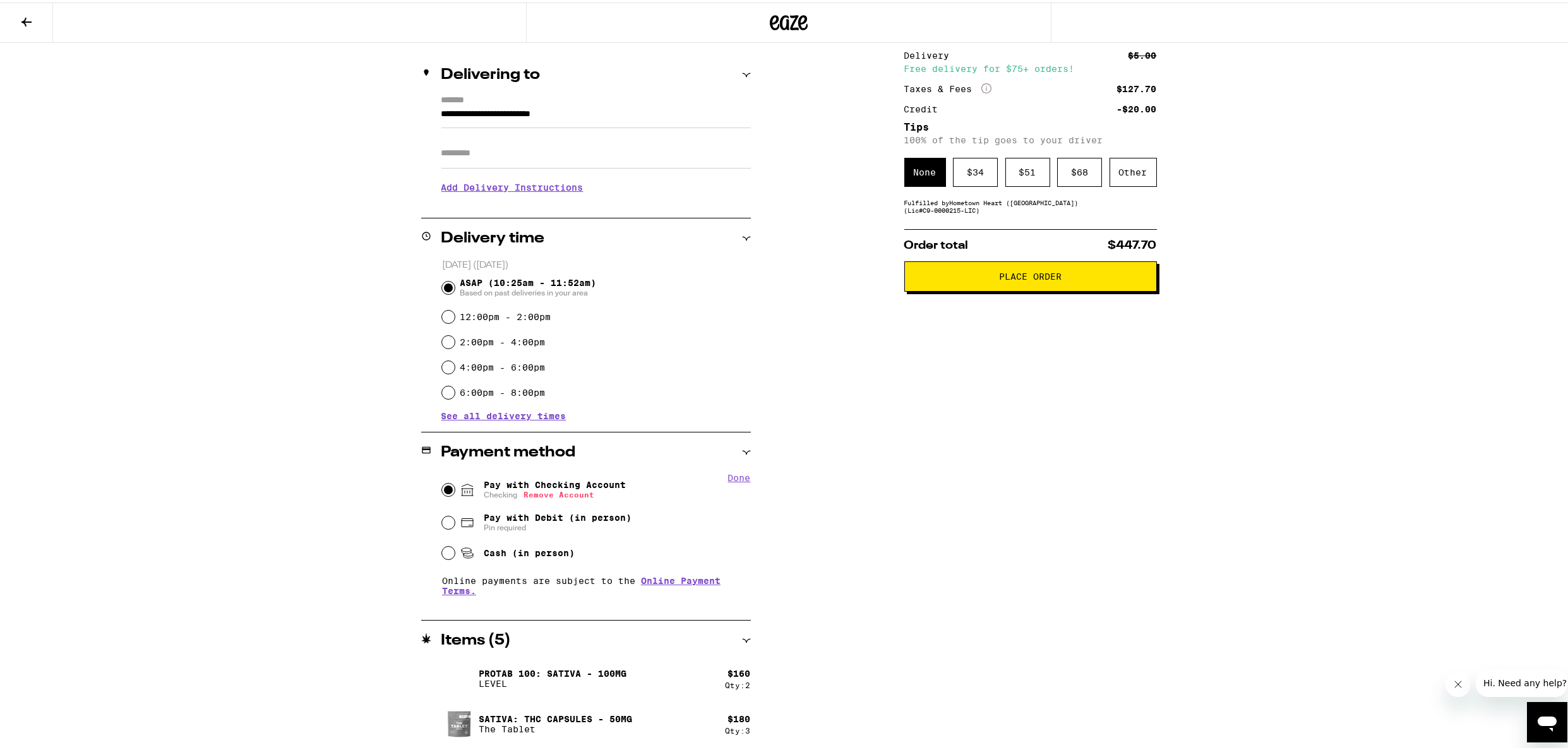
scroll to position [1, 0]
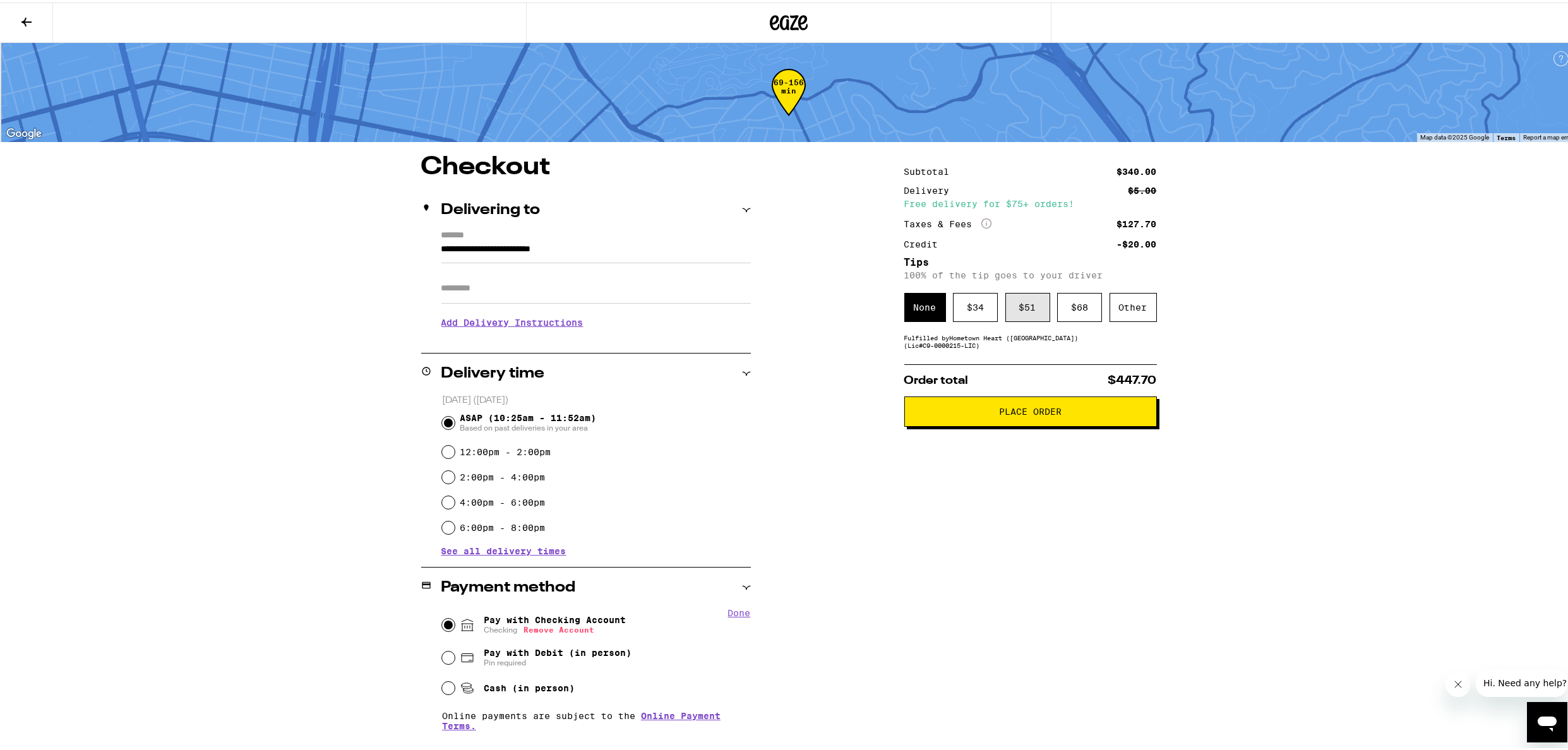
click at [1024, 310] on div "$ 51" at bounding box center [1027, 305] width 45 height 29
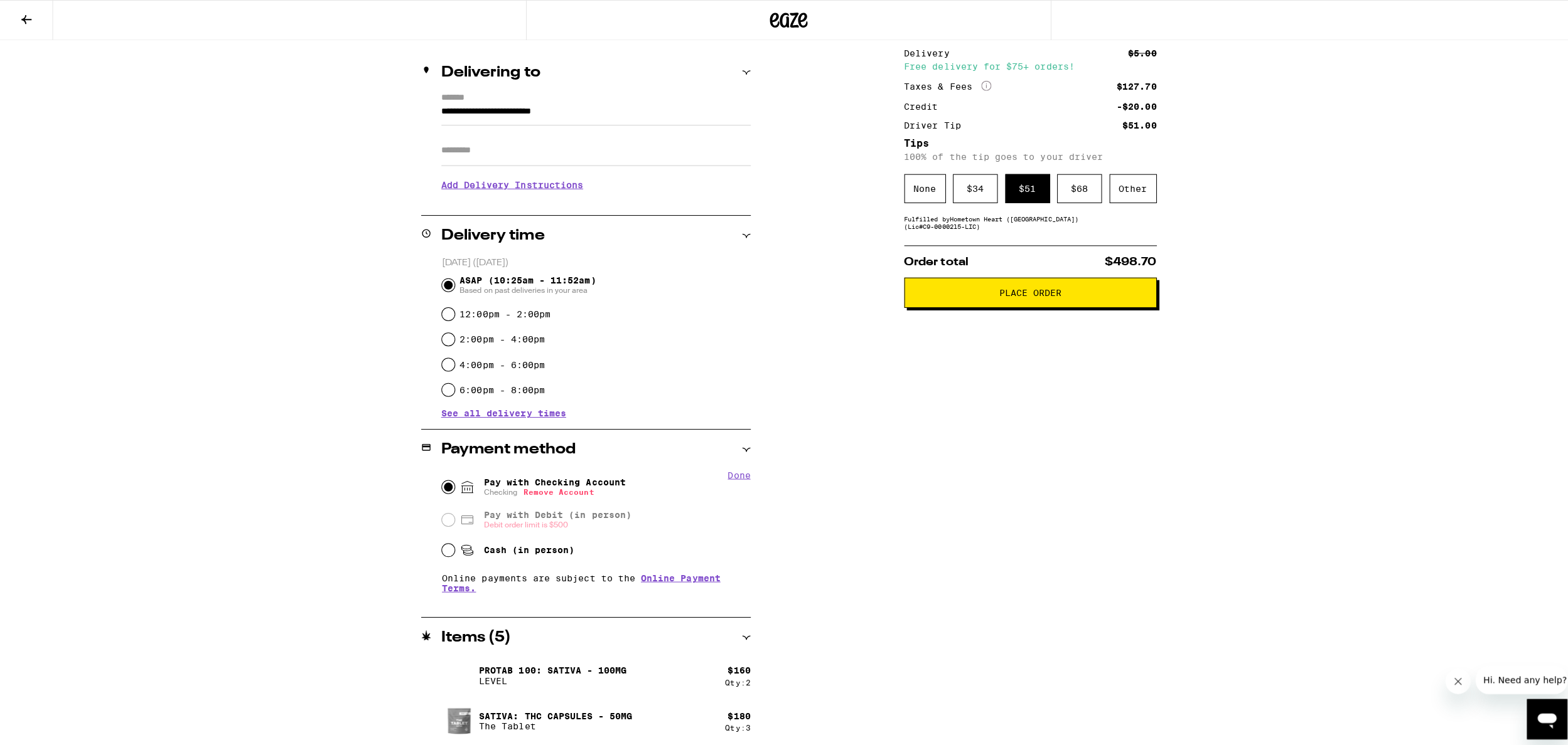
scroll to position [0, 0]
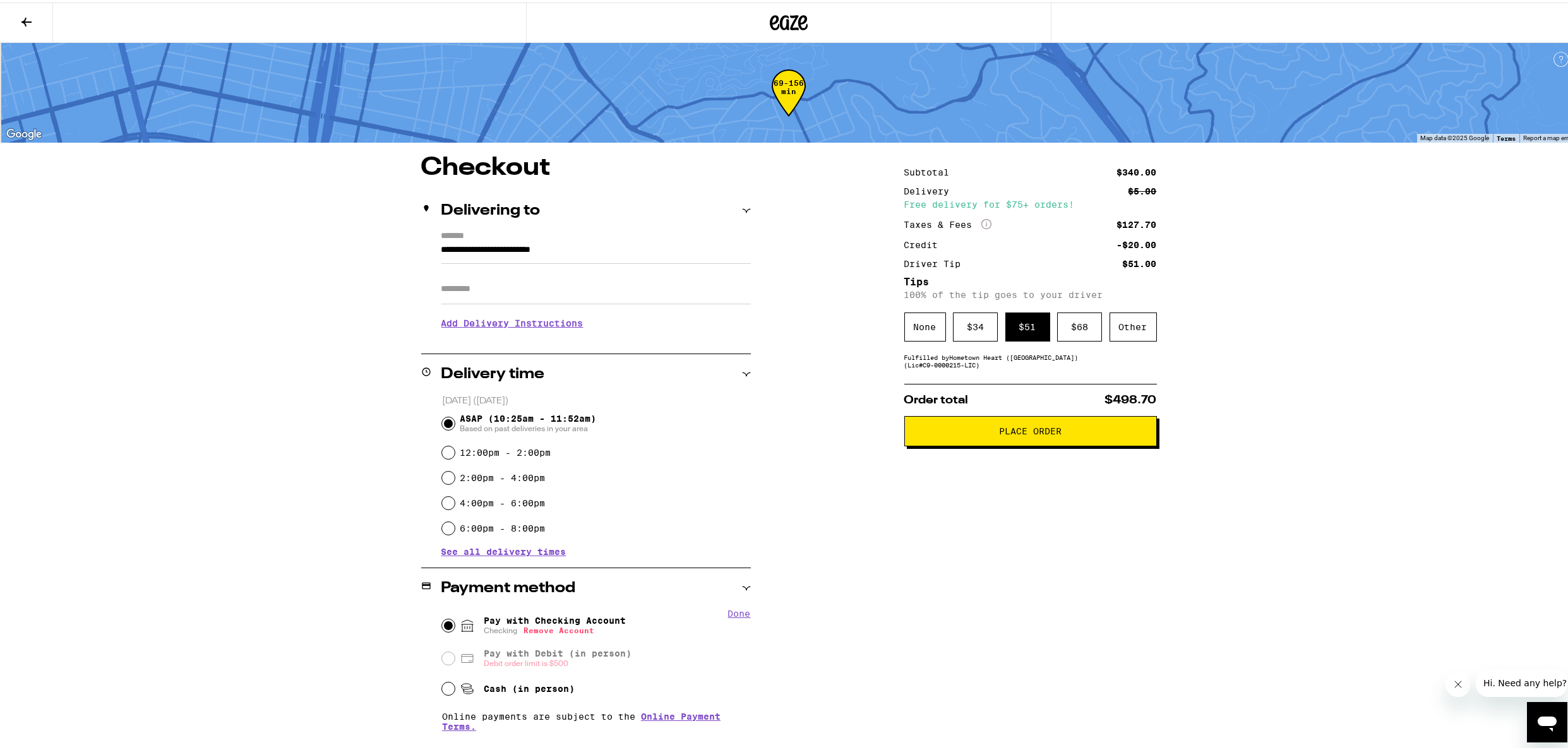
click at [1032, 439] on button "Place Order" at bounding box center [1030, 429] width 253 height 30
